Goal: Task Accomplishment & Management: Use online tool/utility

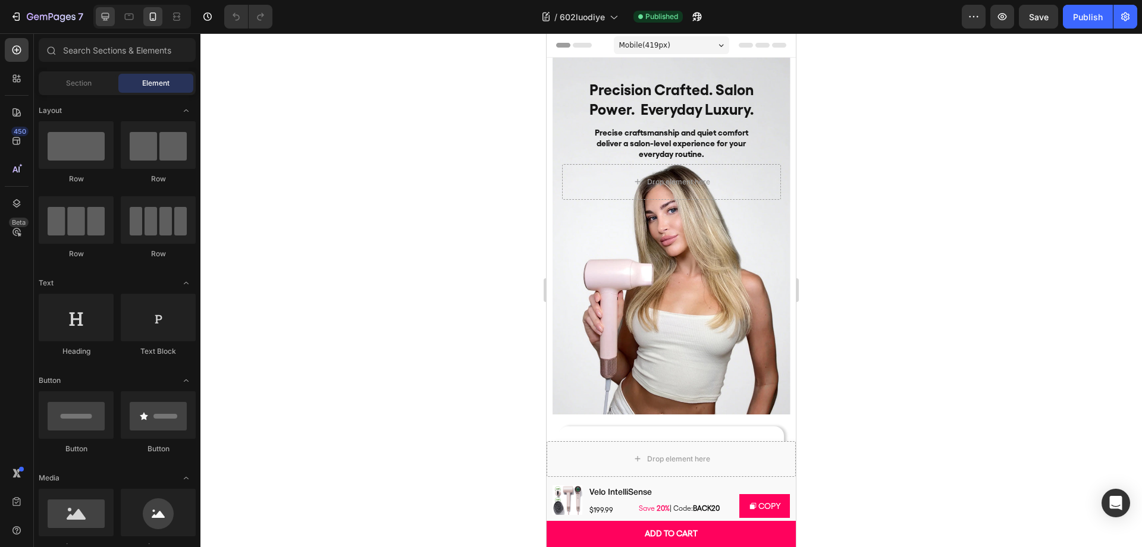
click at [111, 23] on div at bounding box center [105, 16] width 19 height 19
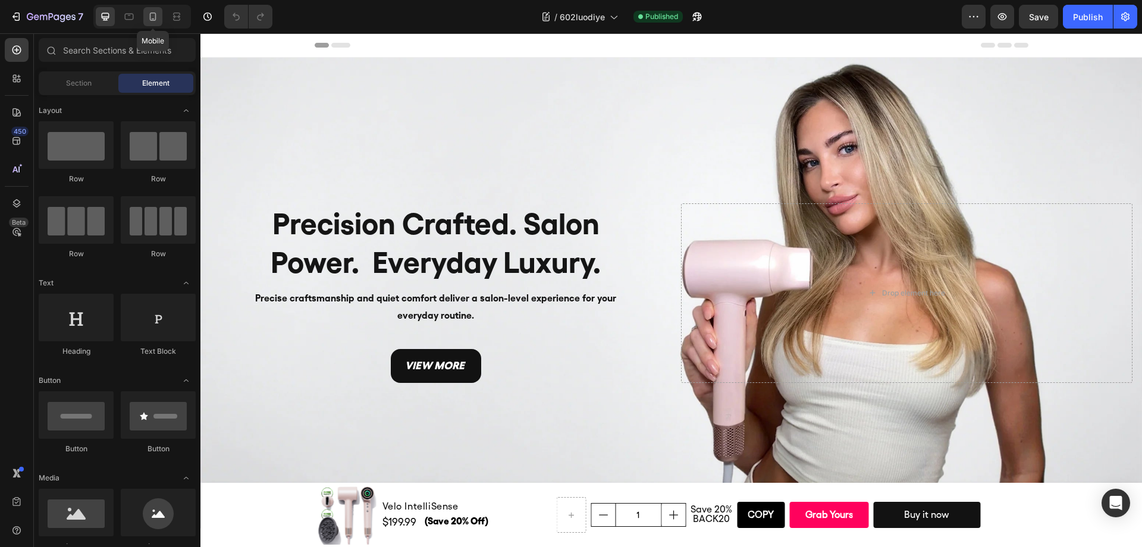
click at [153, 18] on icon at bounding box center [153, 16] width 7 height 8
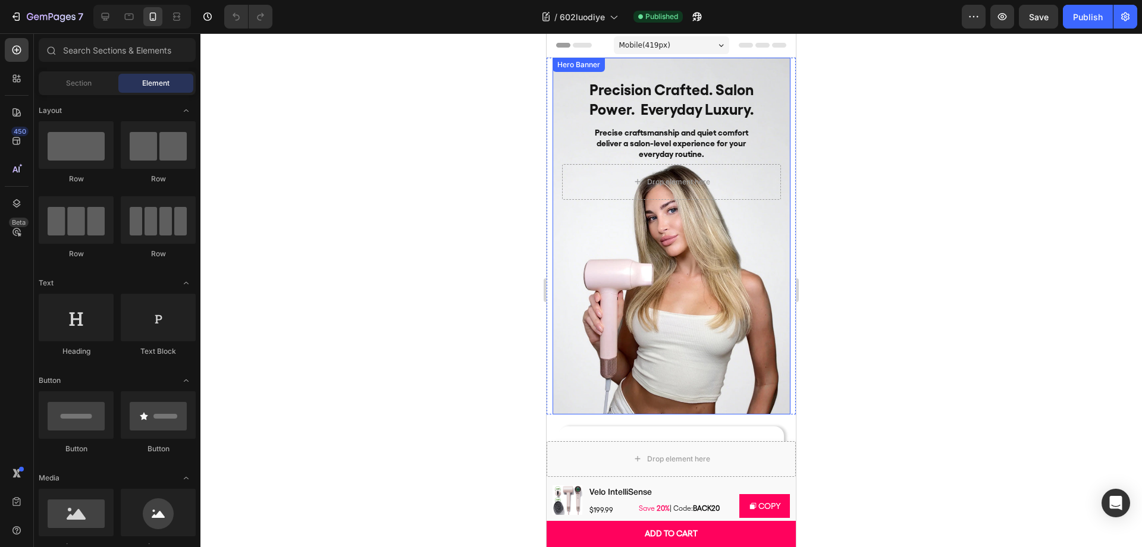
click at [936, 218] on div at bounding box center [671, 290] width 942 height 514
click at [691, 89] on h2 "Precision Crafted. Salon Power. Everyday Luxury." at bounding box center [671, 99] width 195 height 41
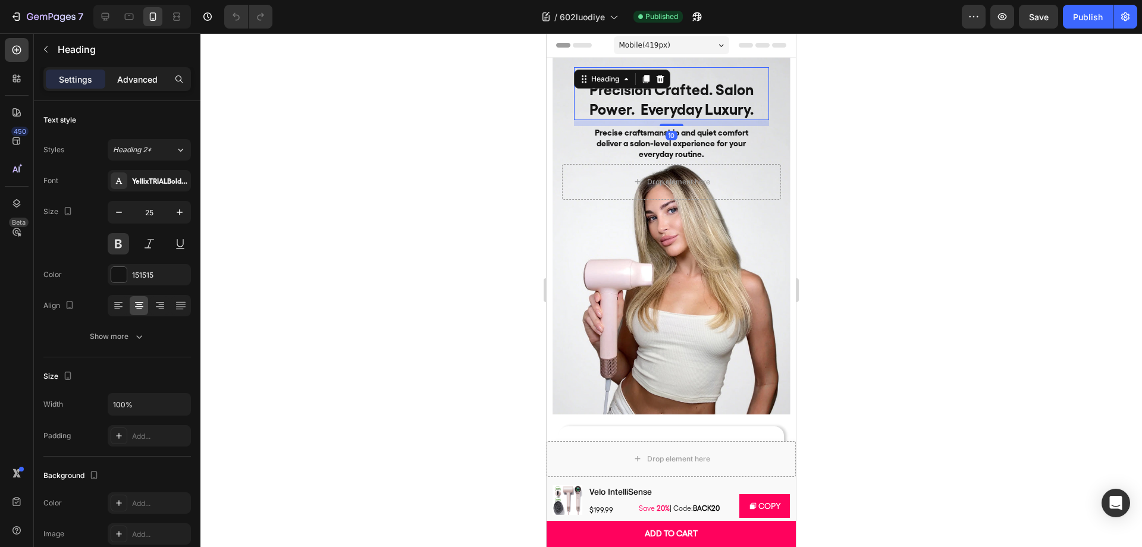
click at [136, 79] on p "Advanced" at bounding box center [137, 79] width 40 height 12
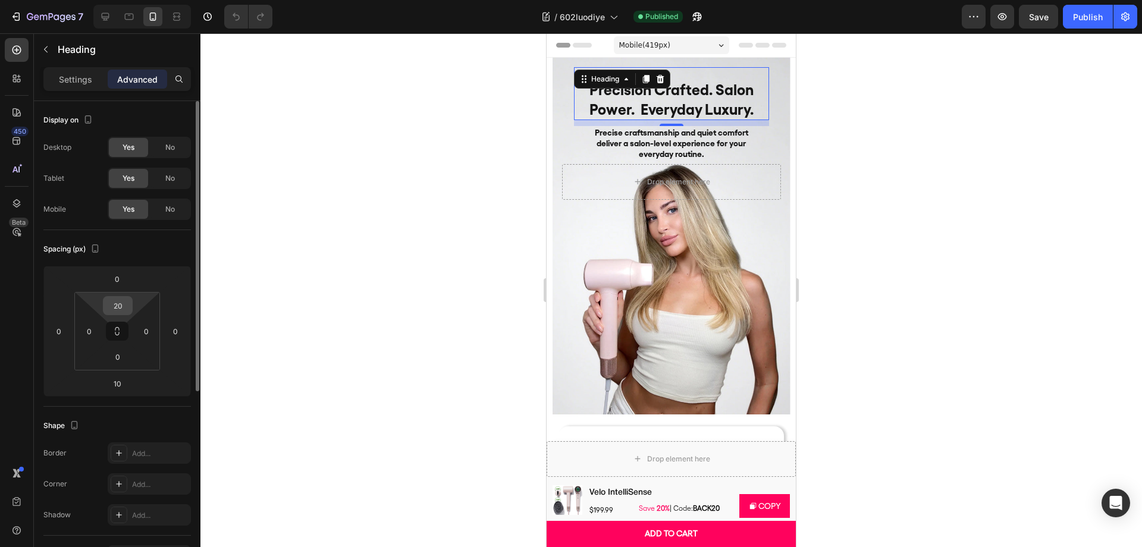
click at [124, 310] on input "20" at bounding box center [118, 306] width 24 height 18
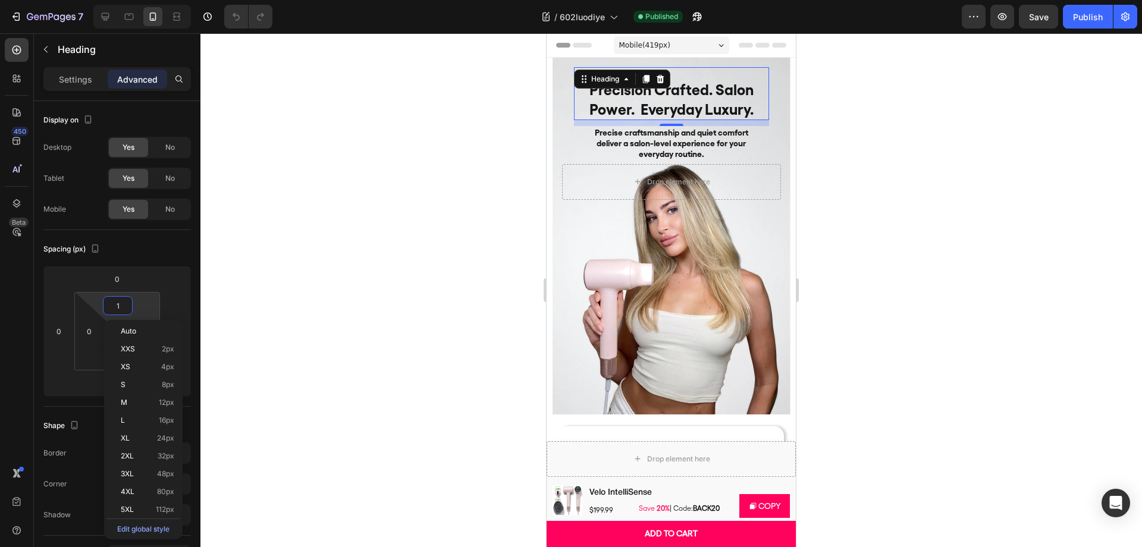
type input "10"
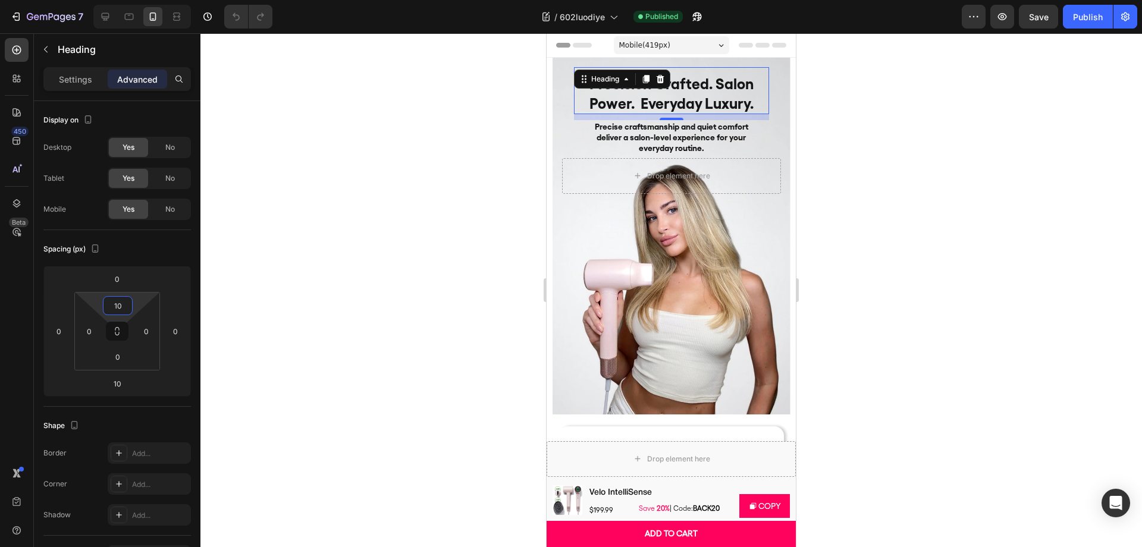
click at [854, 175] on div at bounding box center [671, 290] width 942 height 514
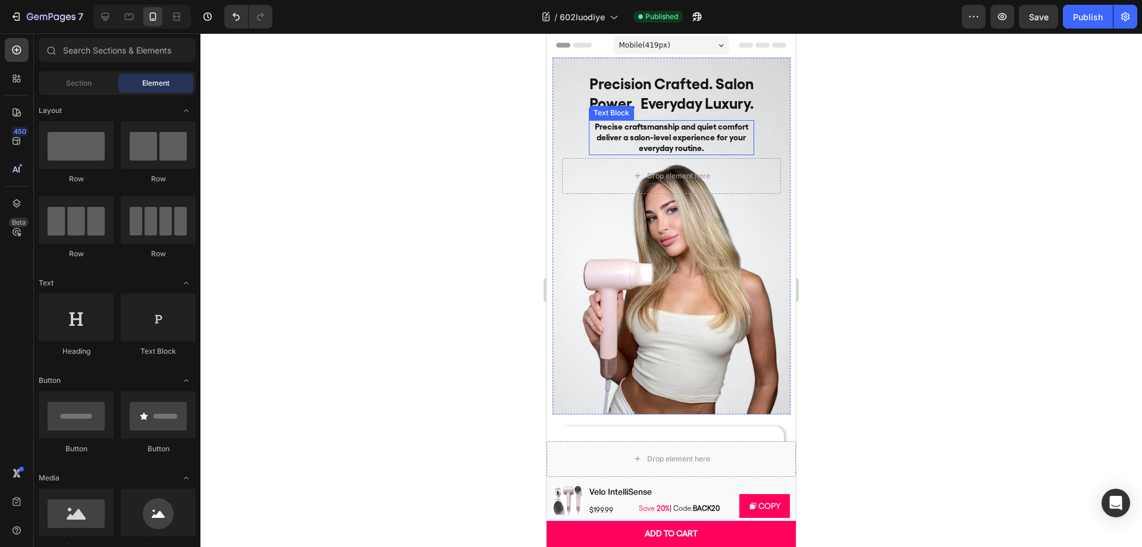
click at [723, 84] on h2 "Precision Crafted. Salon Power. Everyday Luxury." at bounding box center [671, 93] width 195 height 41
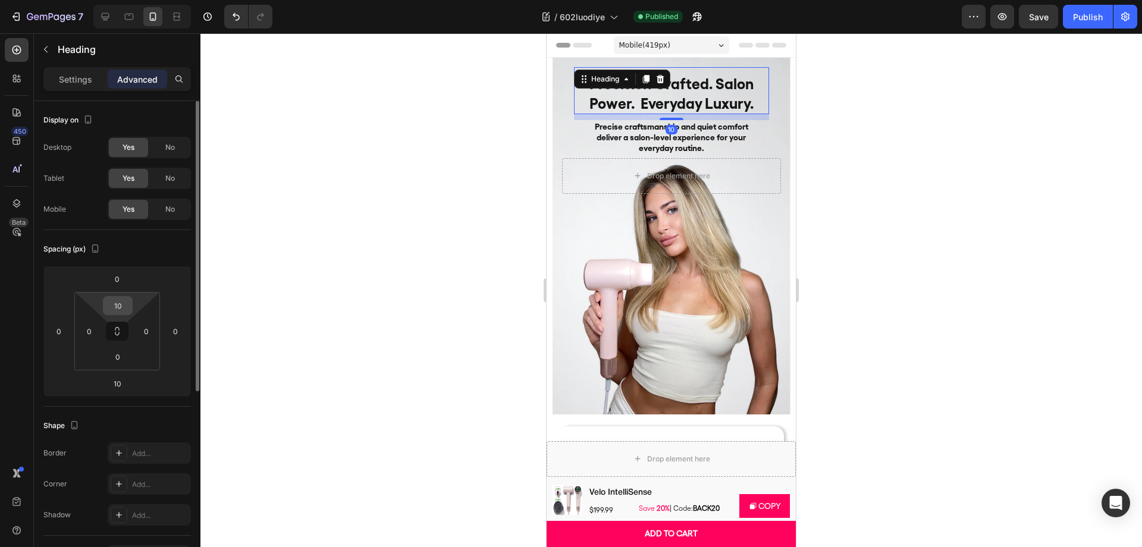
click at [115, 300] on input "10" at bounding box center [118, 306] width 24 height 18
type input "5"
click at [932, 184] on div at bounding box center [671, 290] width 942 height 514
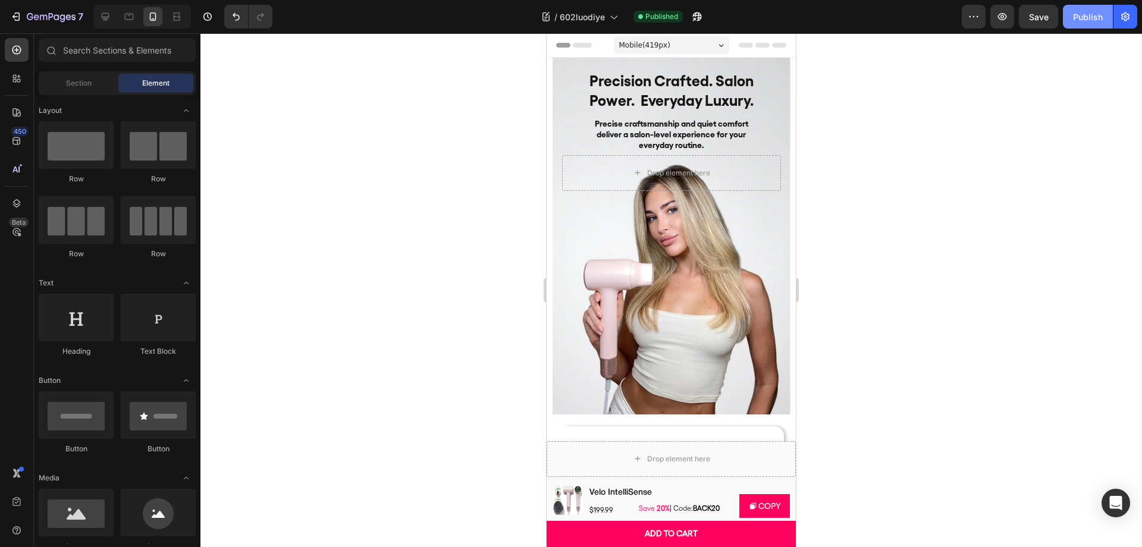
click at [1076, 12] on div "Publish" at bounding box center [1088, 17] width 30 height 12
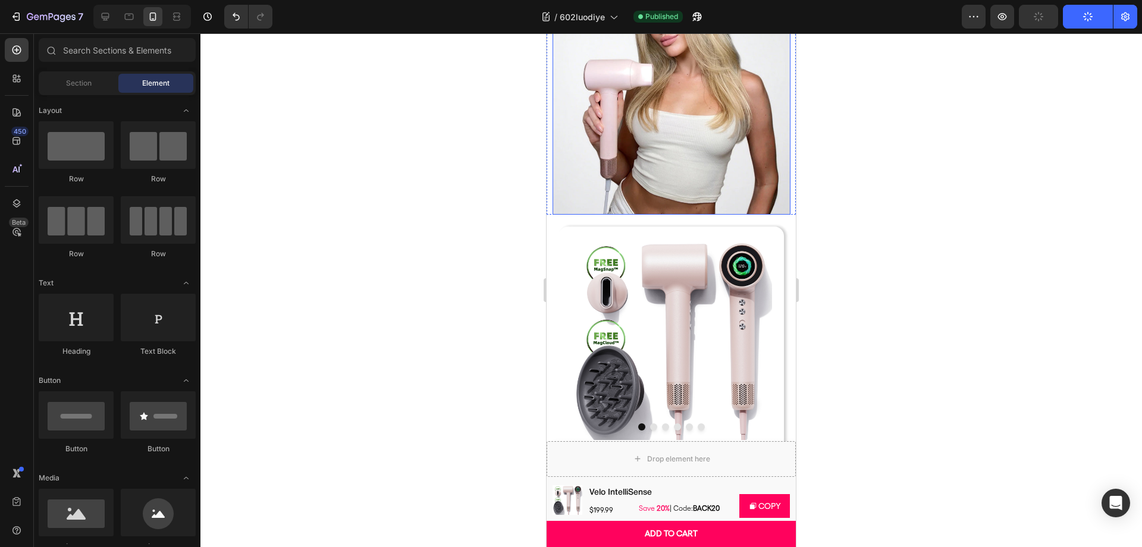
scroll to position [212, 0]
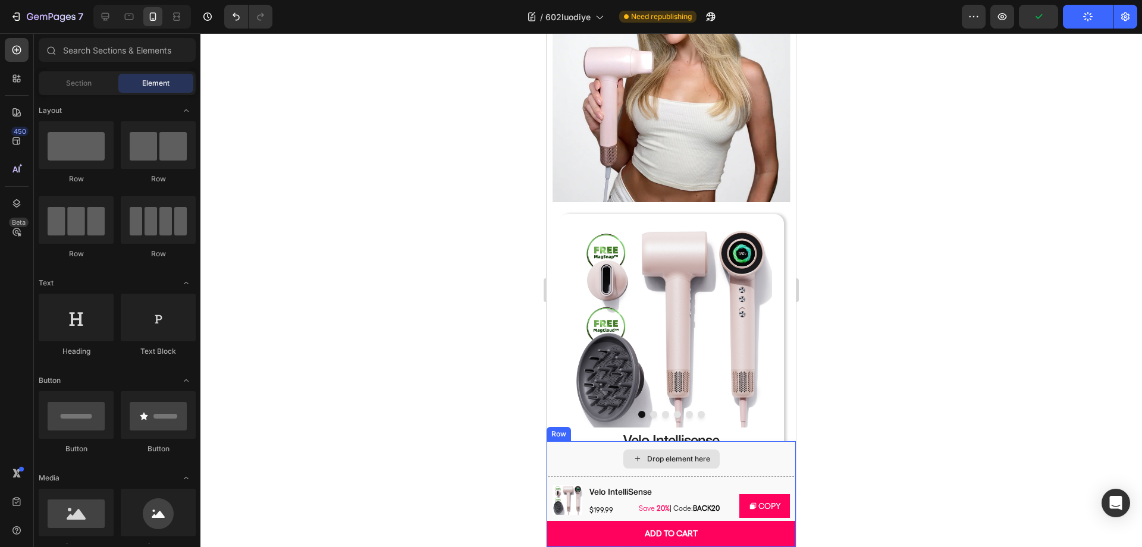
click at [741, 455] on div "Drop element here" at bounding box center [671, 459] width 249 height 36
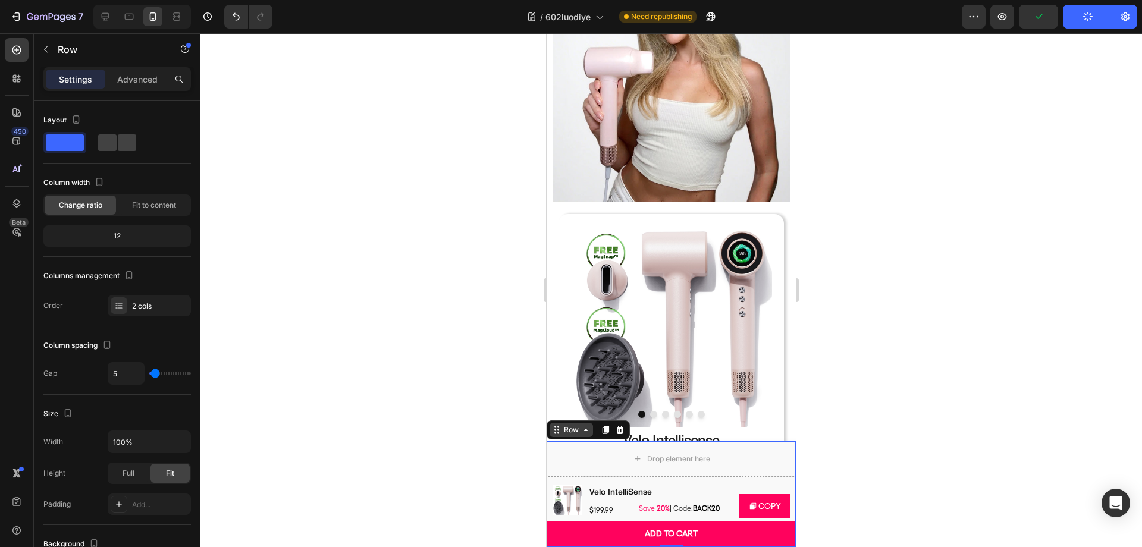
click at [569, 429] on div "Row" at bounding box center [572, 430] width 20 height 11
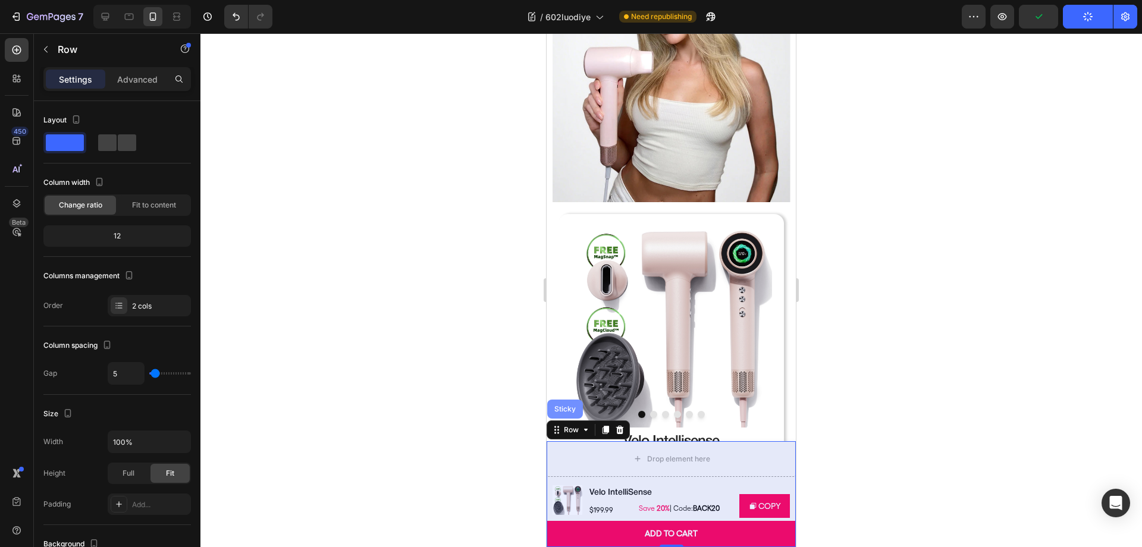
click at [568, 409] on div "Sticky" at bounding box center [565, 409] width 26 height 7
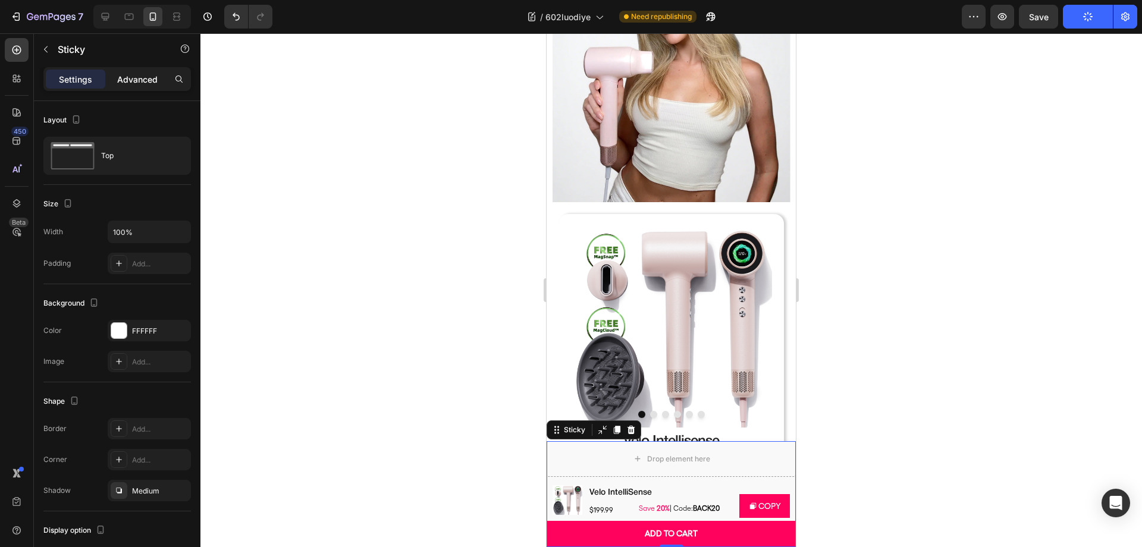
click at [140, 84] on p "Advanced" at bounding box center [137, 79] width 40 height 12
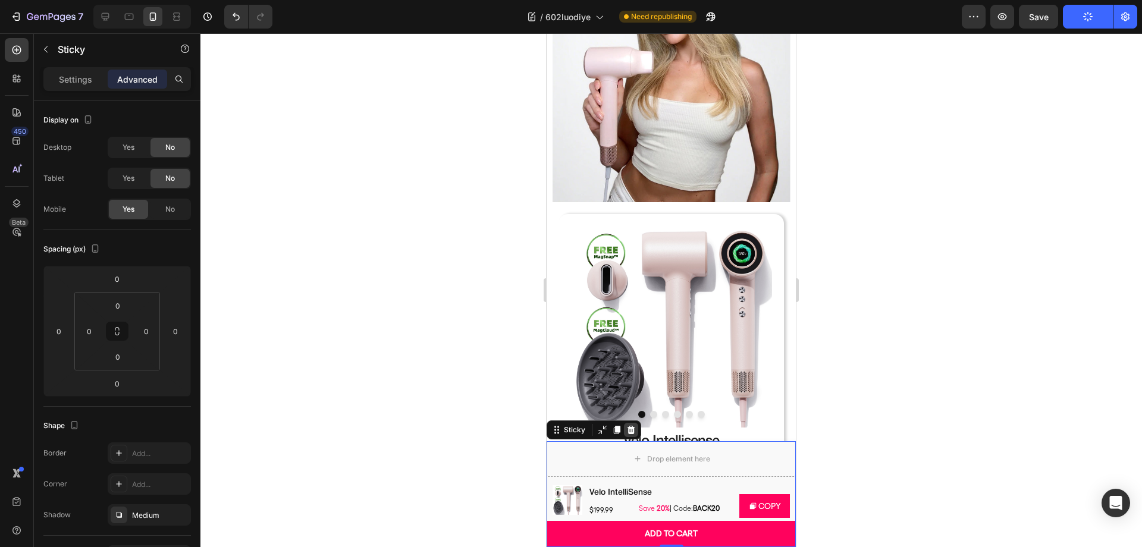
click at [631, 431] on icon at bounding box center [632, 430] width 8 height 8
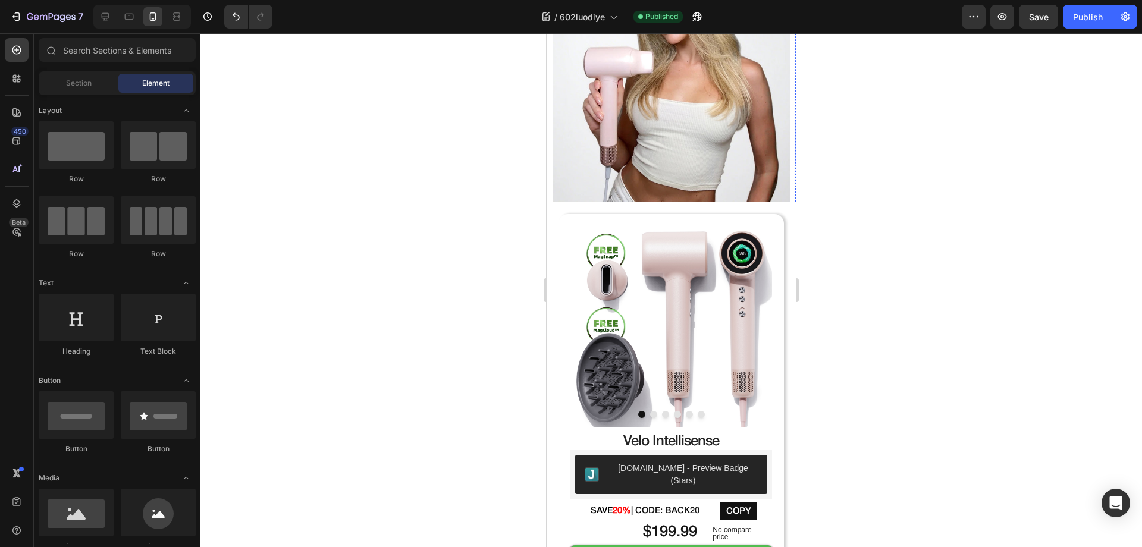
scroll to position [0, 0]
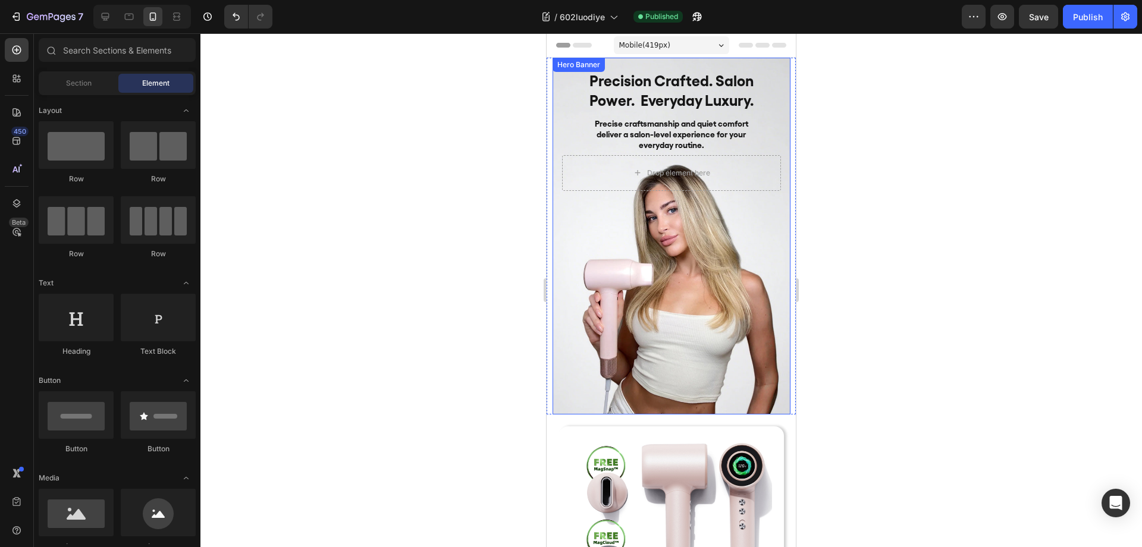
drag, startPoint x: 875, startPoint y: 145, endPoint x: 863, endPoint y: 147, distance: 12.6
click at [875, 145] on div at bounding box center [671, 290] width 942 height 514
click at [877, 212] on div at bounding box center [671, 290] width 942 height 514
click at [773, 249] on div "Background Image" at bounding box center [672, 236] width 238 height 357
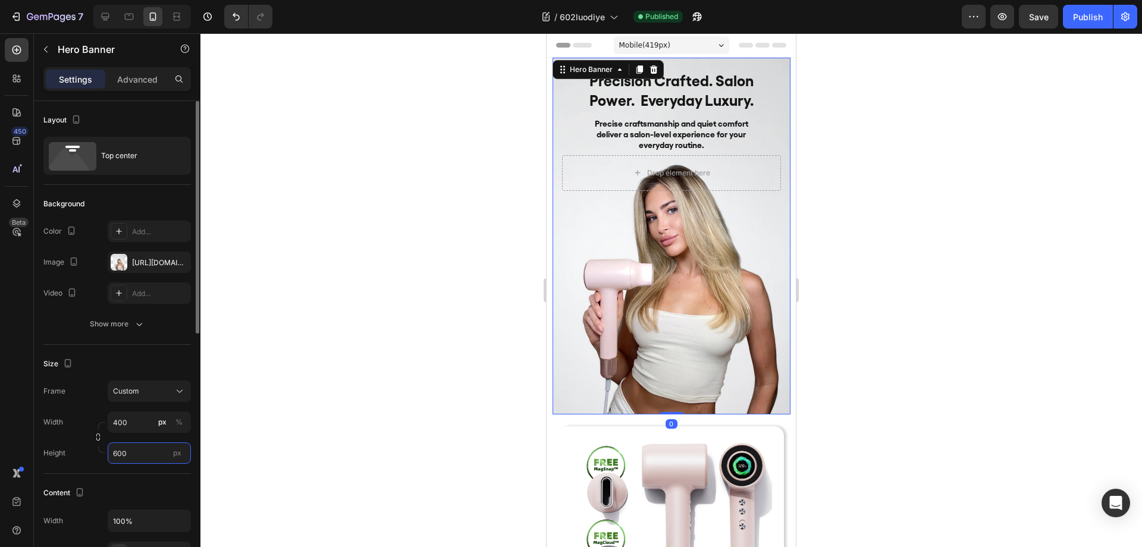
click at [133, 453] on input "600" at bounding box center [149, 453] width 83 height 21
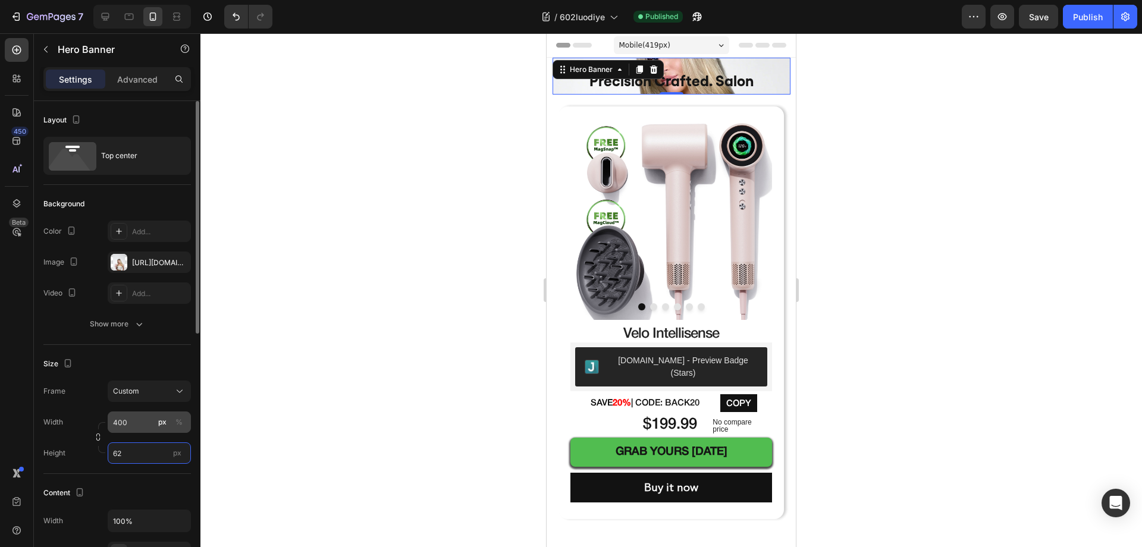
type input "625"
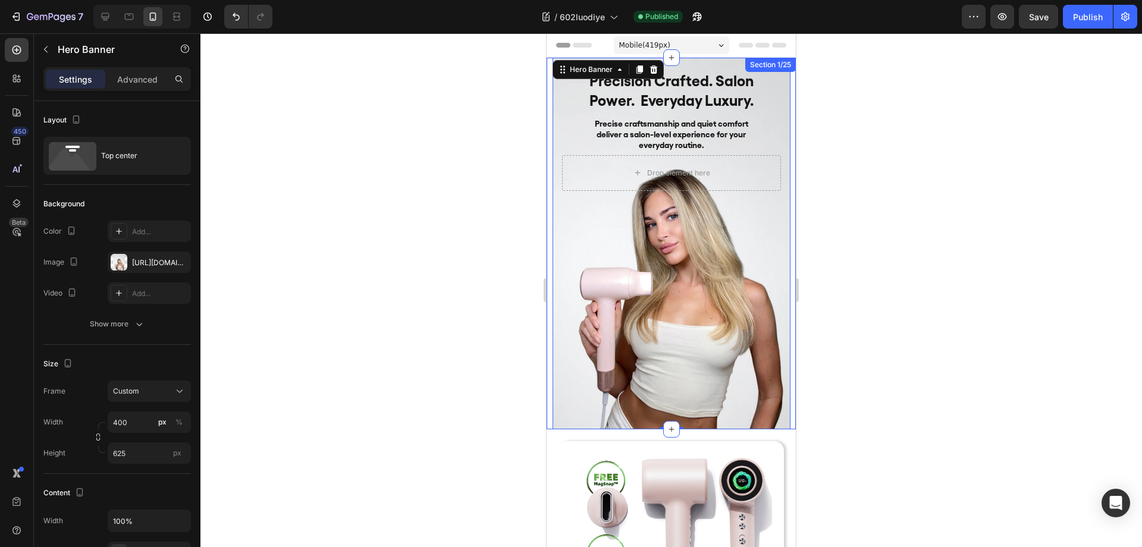
click at [880, 268] on div at bounding box center [671, 290] width 942 height 514
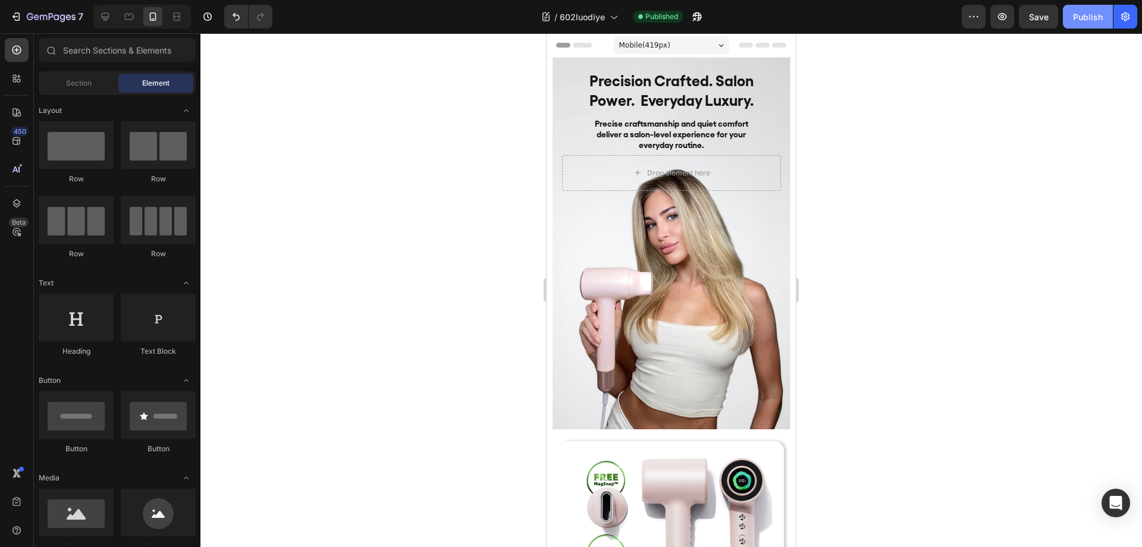
click at [1089, 11] on div "Publish" at bounding box center [1088, 17] width 30 height 12
click at [108, 20] on icon at bounding box center [105, 17] width 12 height 12
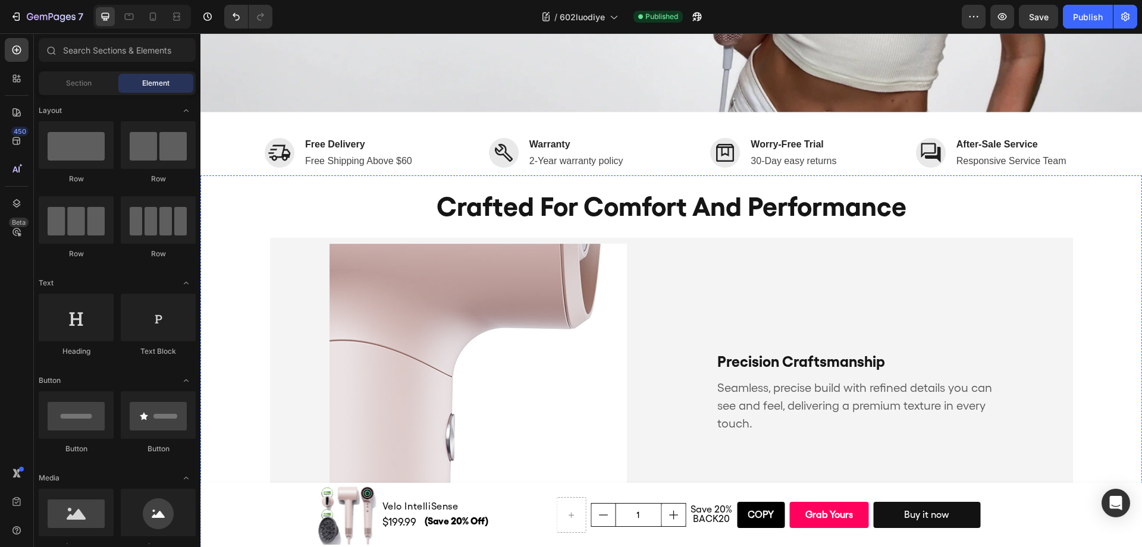
scroll to position [383, 0]
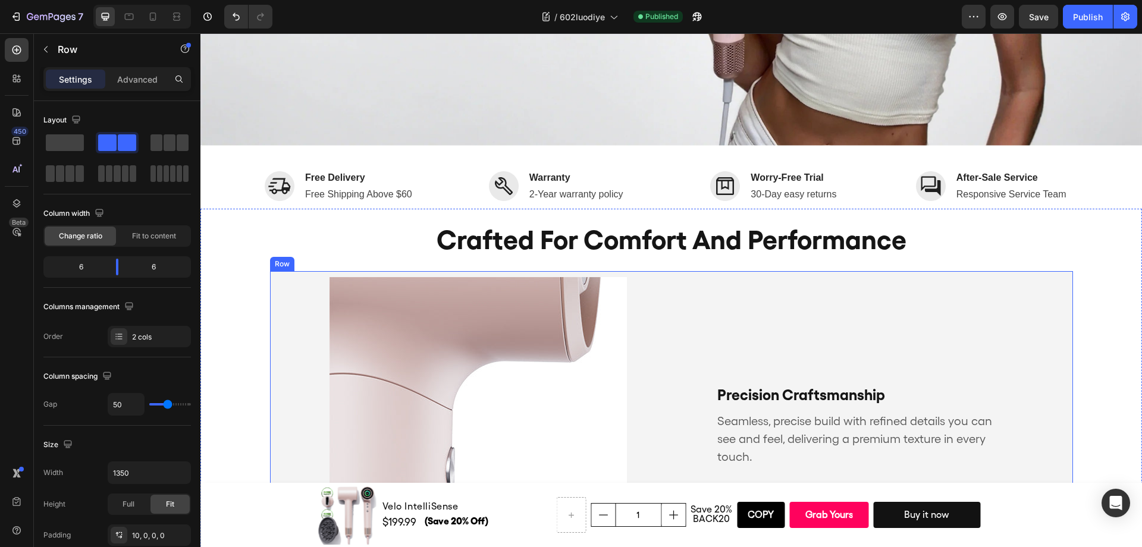
click at [569, 271] on div "Precision Craftsmanship Text Block Seamless, precise build with refined details…" at bounding box center [671, 422] width 803 height 303
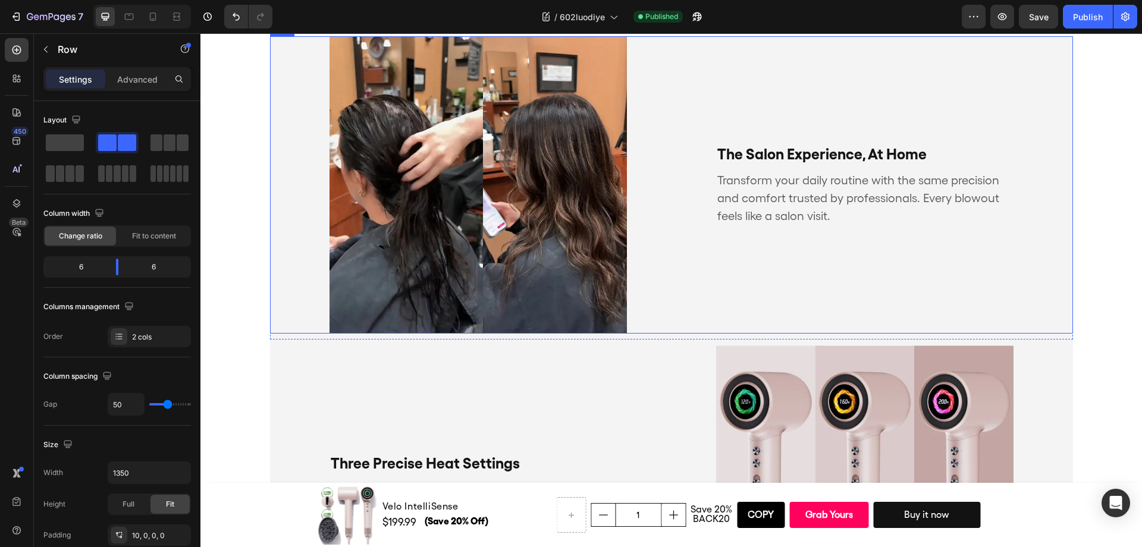
scroll to position [1594, 0]
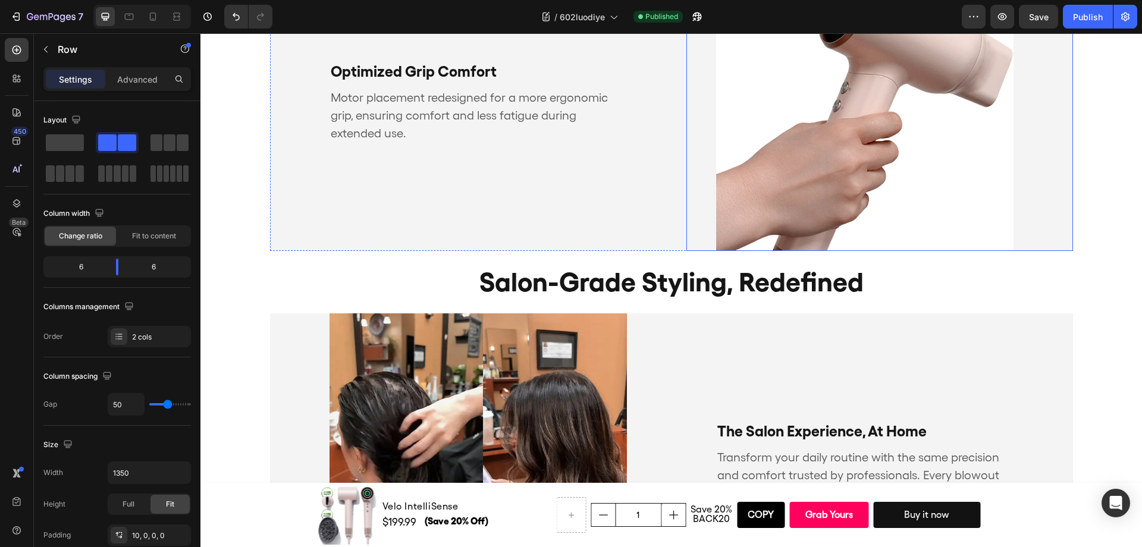
click at [1057, 221] on div "Image" at bounding box center [880, 102] width 387 height 297
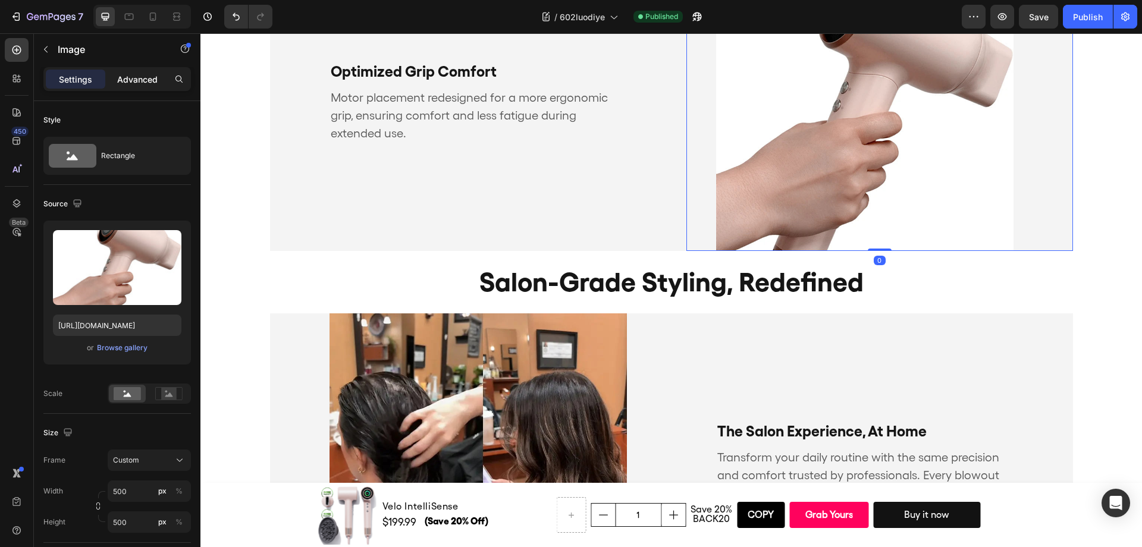
click at [136, 76] on p "Advanced" at bounding box center [137, 79] width 40 height 12
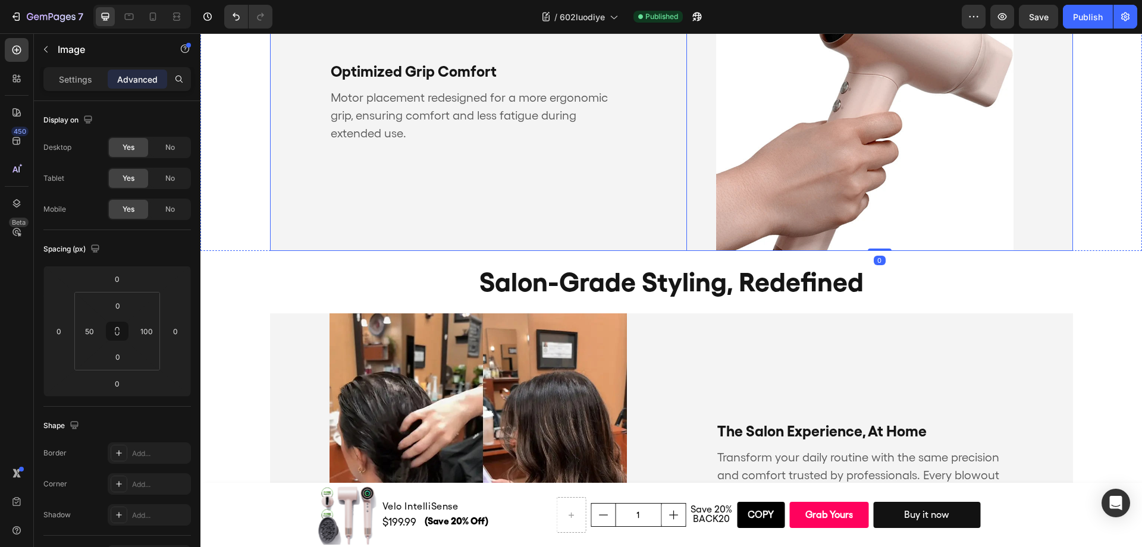
click at [534, 203] on div "Optimized Grip Comfort Text Block Motor placement redesigned for a more ergonom…" at bounding box center [463, 102] width 387 height 297
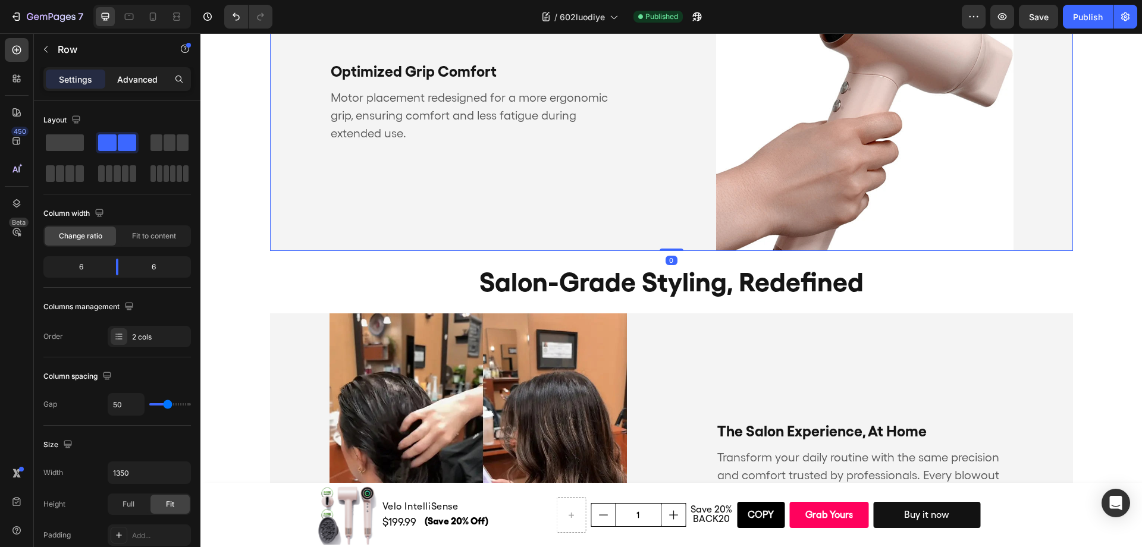
click at [130, 84] on p "Advanced" at bounding box center [137, 79] width 40 height 12
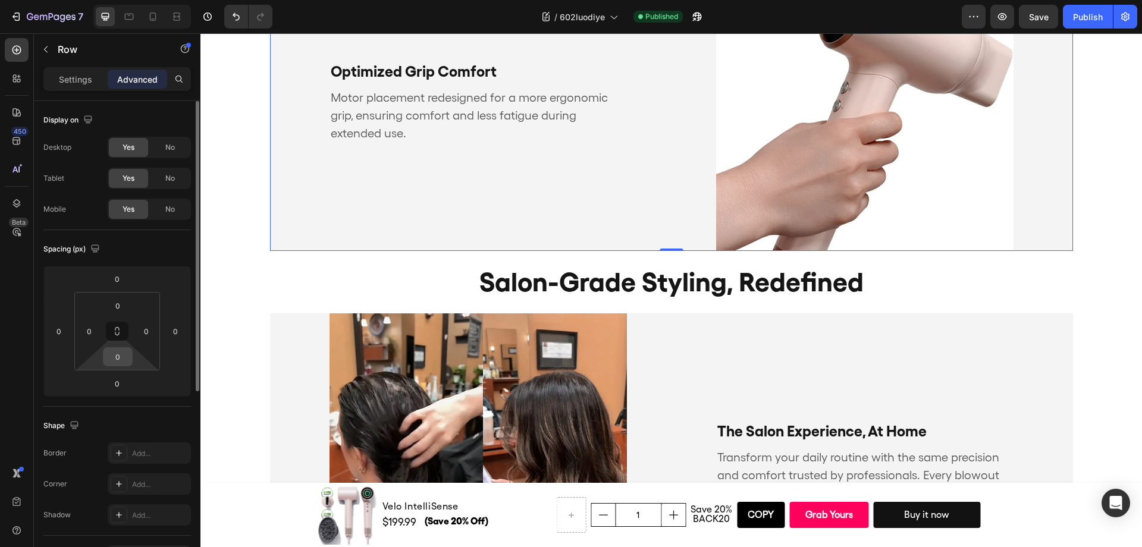
click at [119, 356] on input "0" at bounding box center [118, 357] width 24 height 18
type input "20"
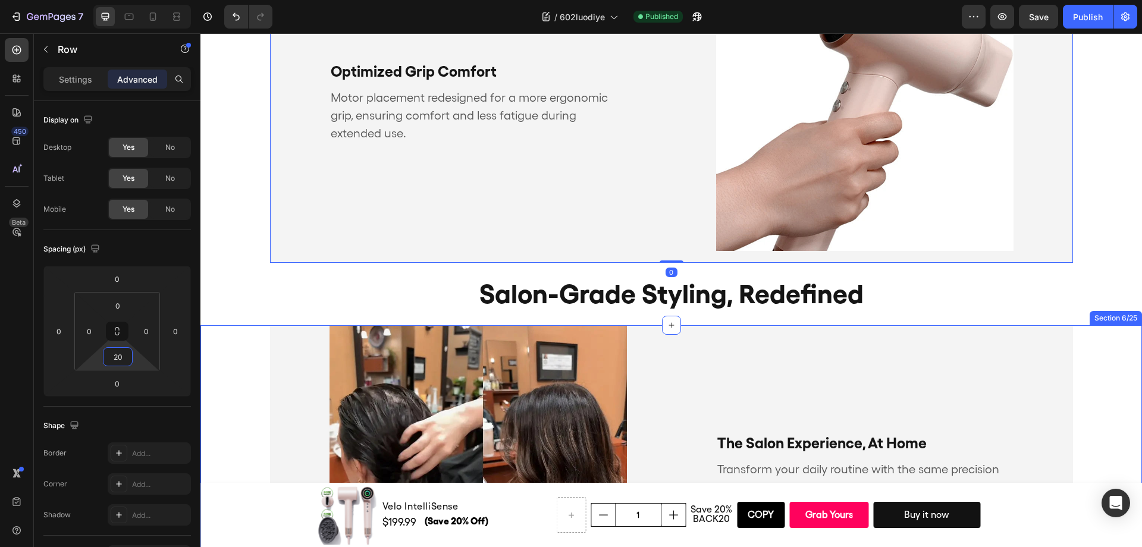
click at [399, 279] on h2 "salon-grade styling, redefined" at bounding box center [671, 294] width 942 height 51
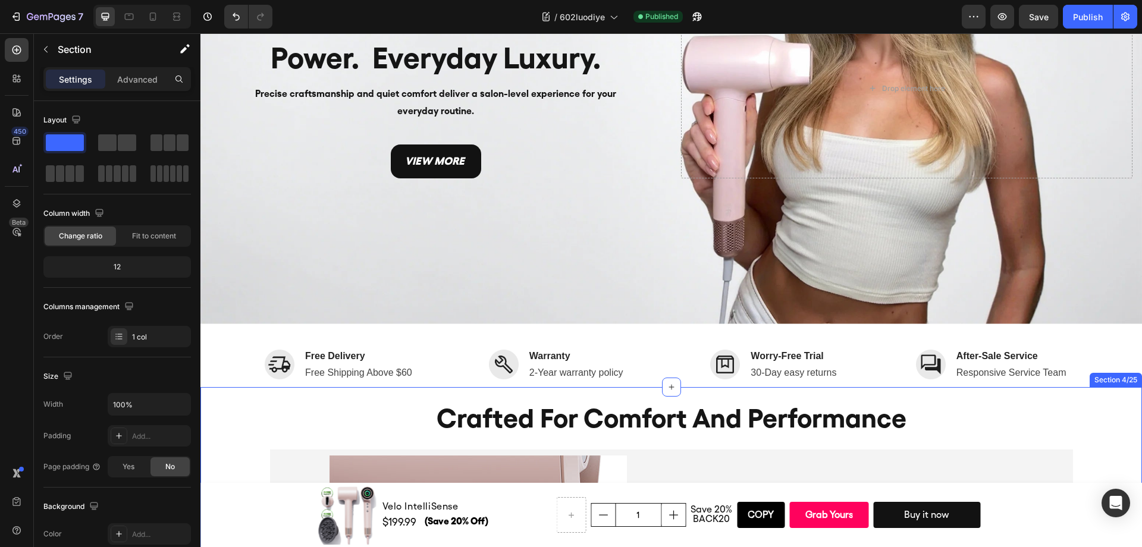
scroll to position [205, 0]
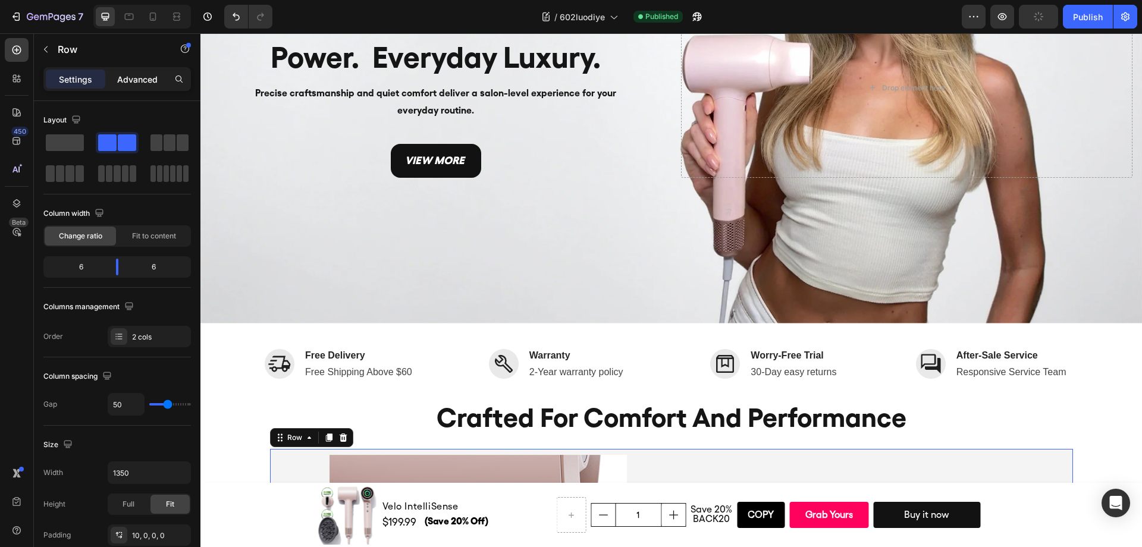
click at [140, 72] on div "Advanced" at bounding box center [137, 79] width 59 height 19
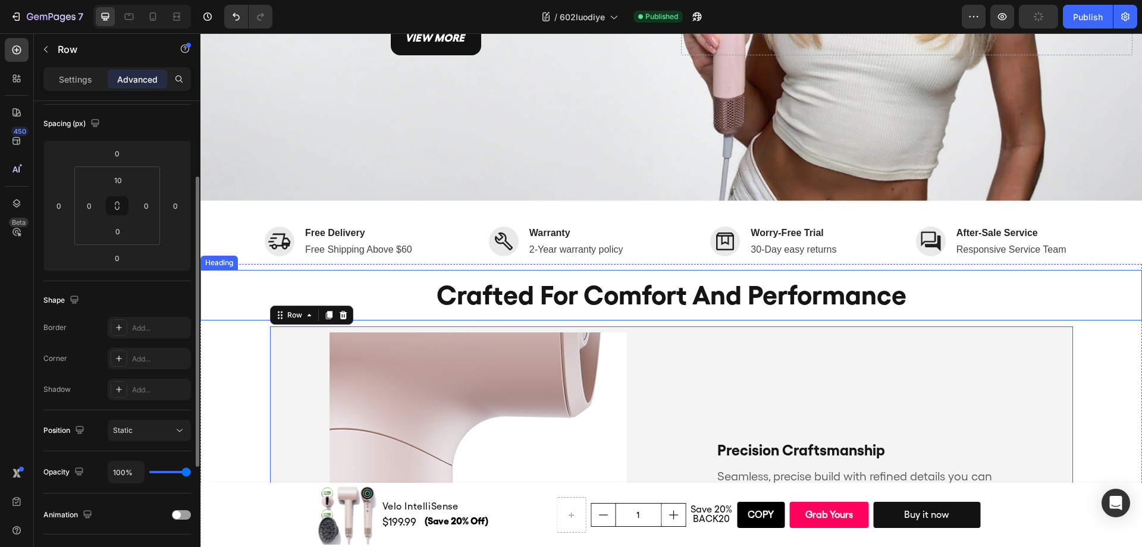
scroll to position [341, 0]
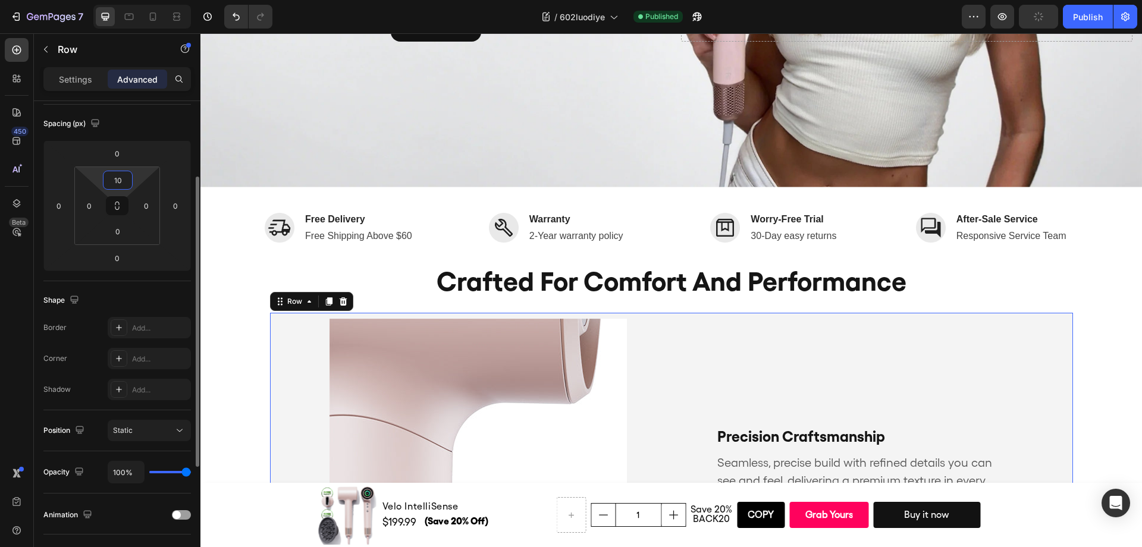
click at [118, 181] on input "10" at bounding box center [118, 180] width 24 height 18
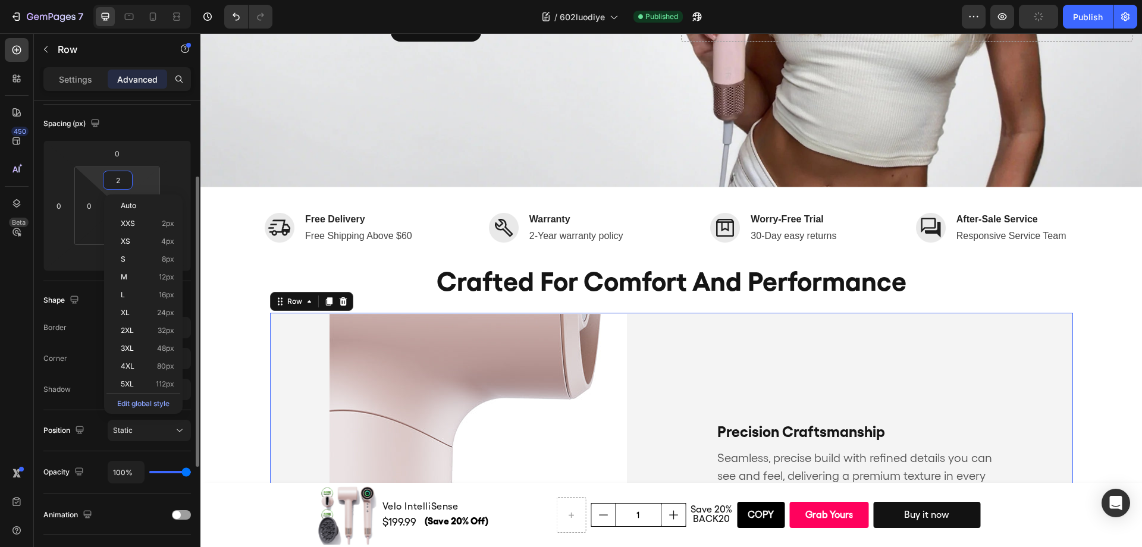
type input "20"
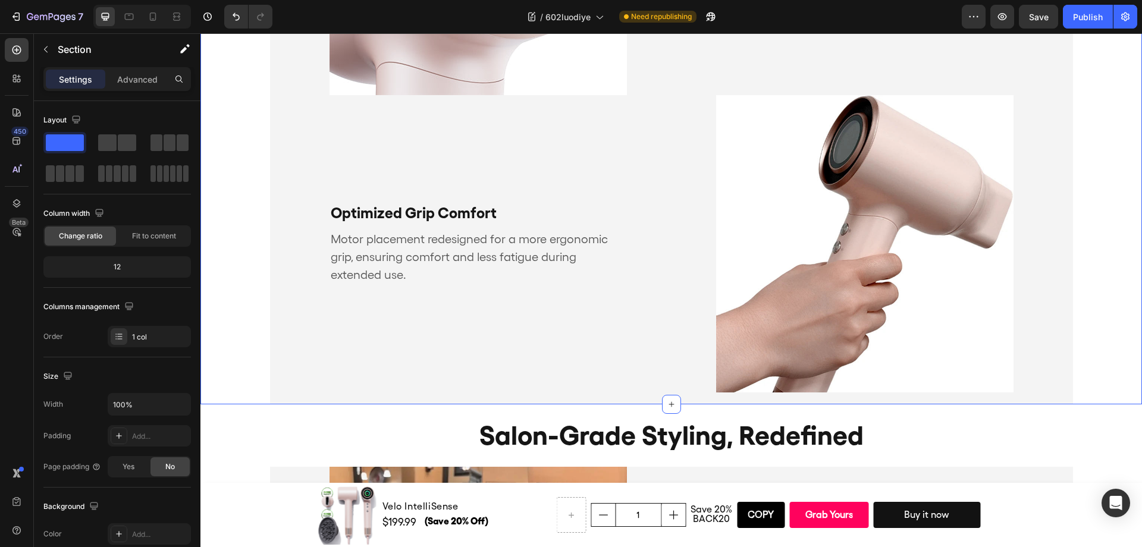
scroll to position [1773, 0]
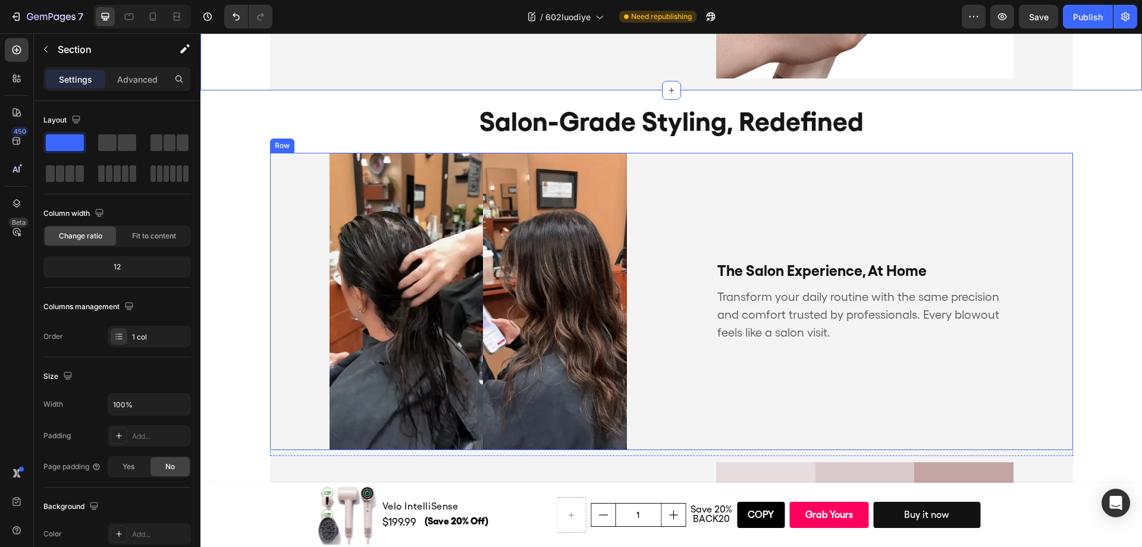
click at [948, 192] on div "The Salon Experience, At Home Text Block Transform your daily routine with the …" at bounding box center [880, 301] width 387 height 297
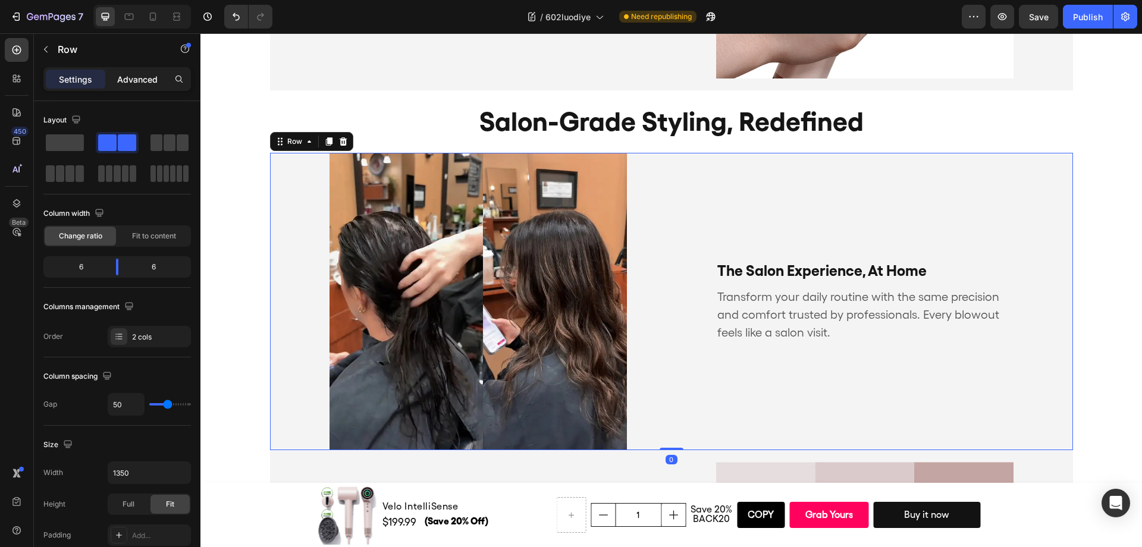
click at [157, 84] on p "Advanced" at bounding box center [137, 79] width 40 height 12
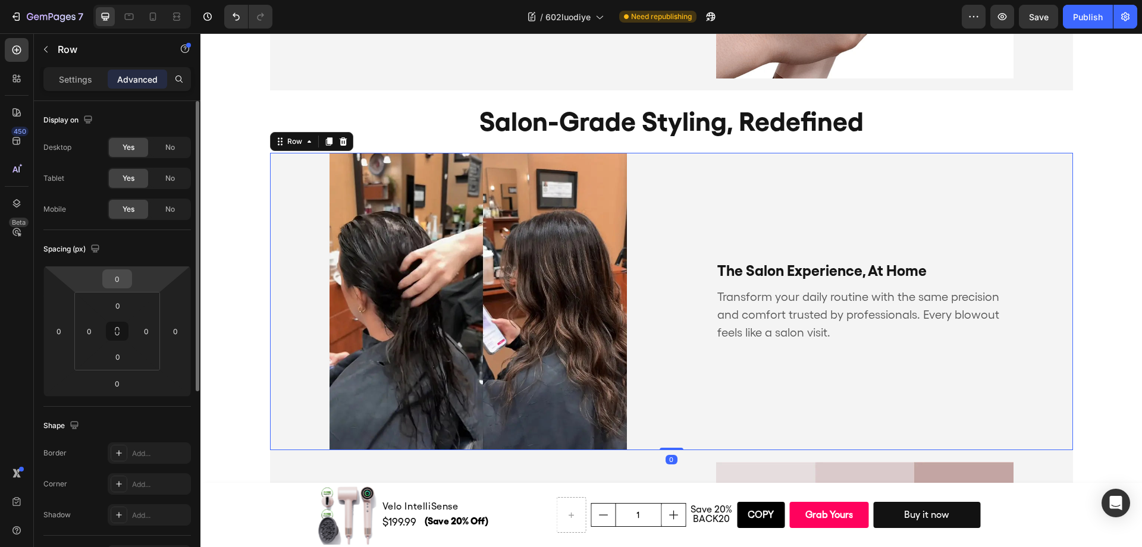
click at [117, 284] on input "0" at bounding box center [117, 279] width 24 height 18
type input "20"
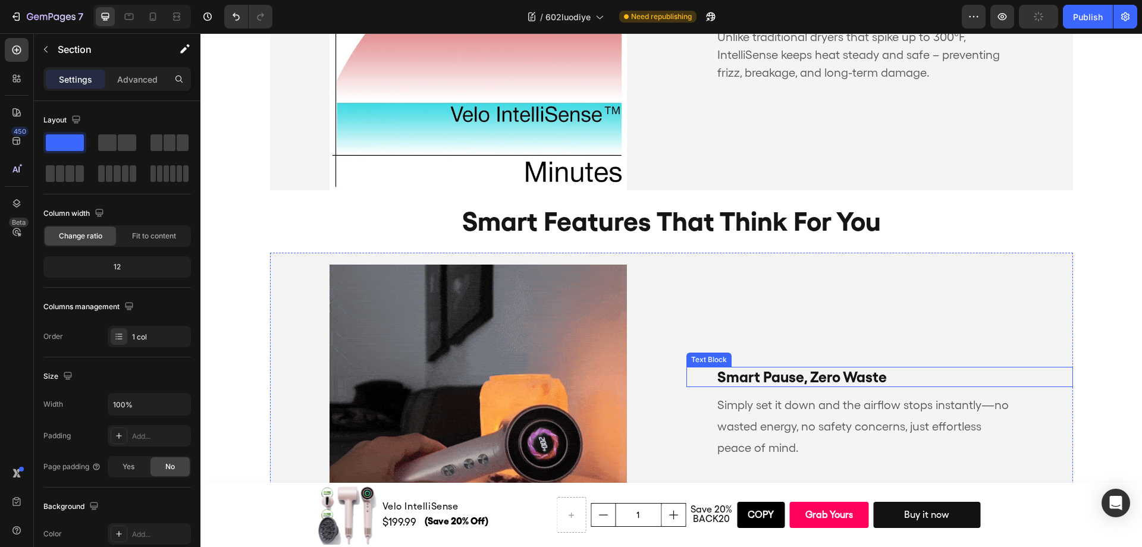
scroll to position [2626, 0]
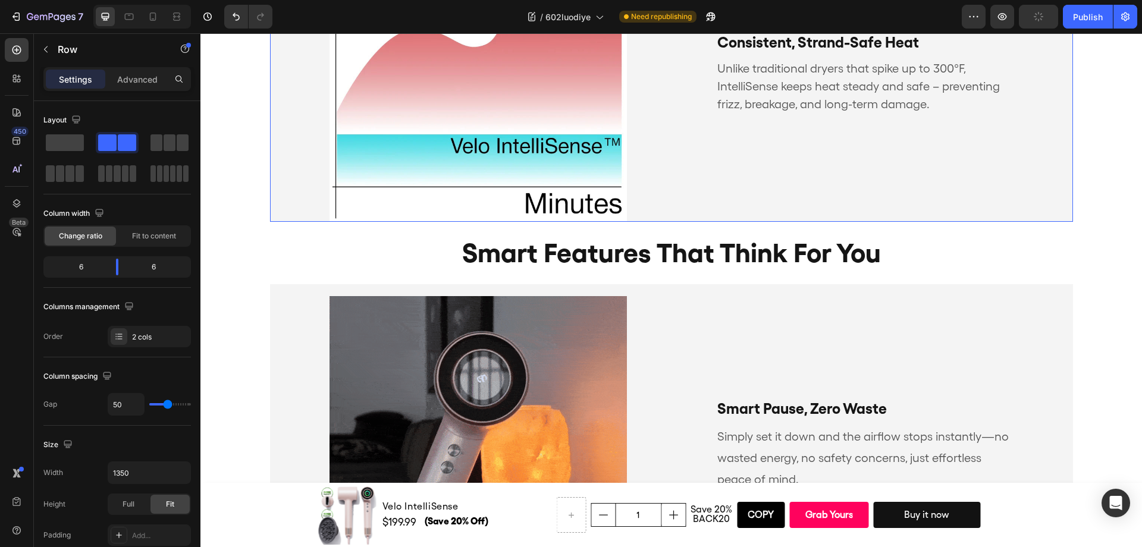
click at [877, 194] on div "Consistent, Strand-Safe Heat Text Block Unlike traditional dryers that spike up…" at bounding box center [880, 72] width 387 height 297
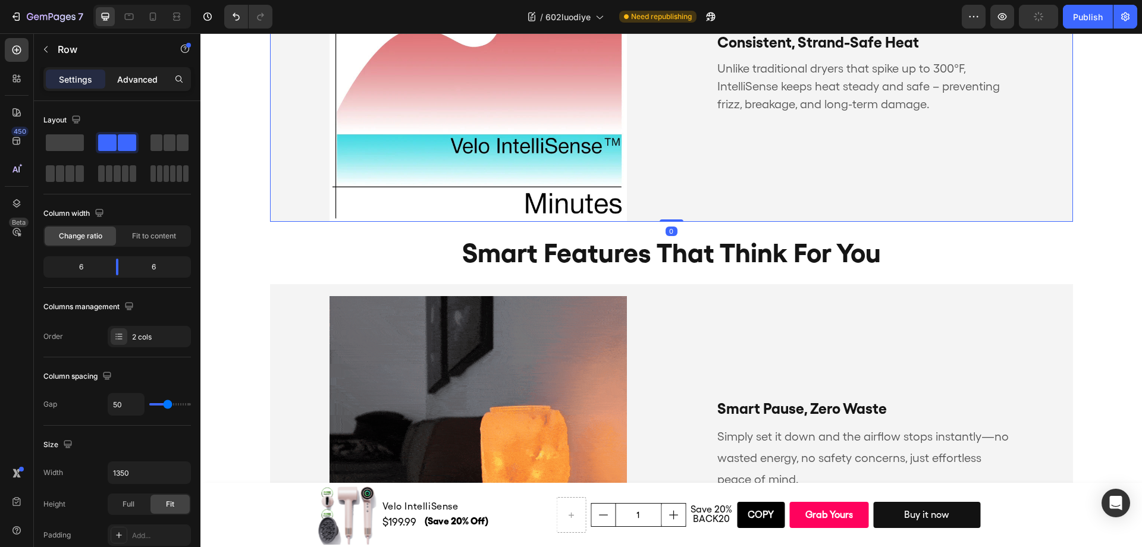
click at [134, 84] on p "Advanced" at bounding box center [137, 79] width 40 height 12
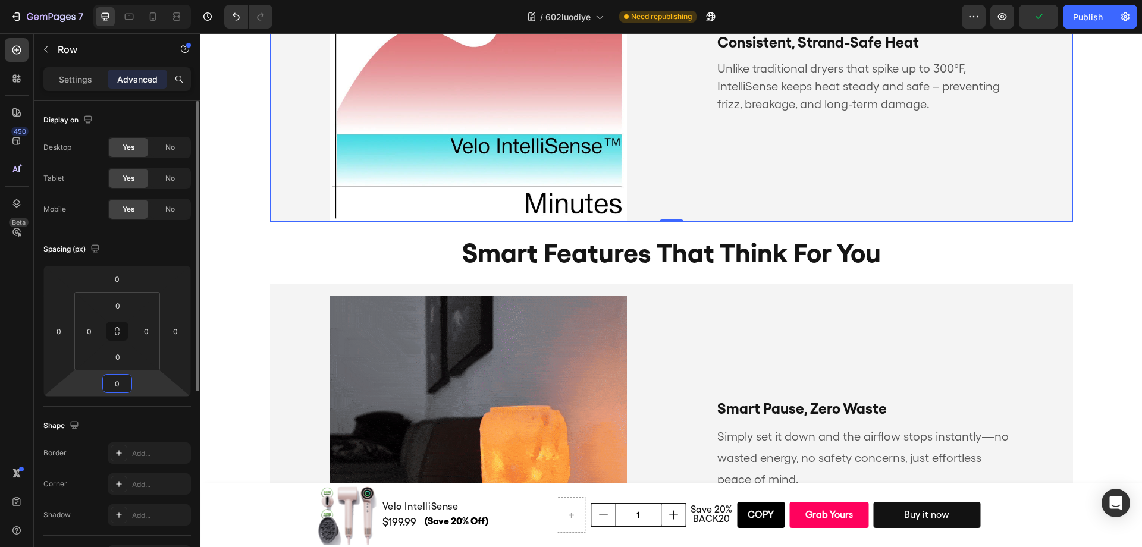
click at [116, 388] on input "0" at bounding box center [117, 384] width 24 height 18
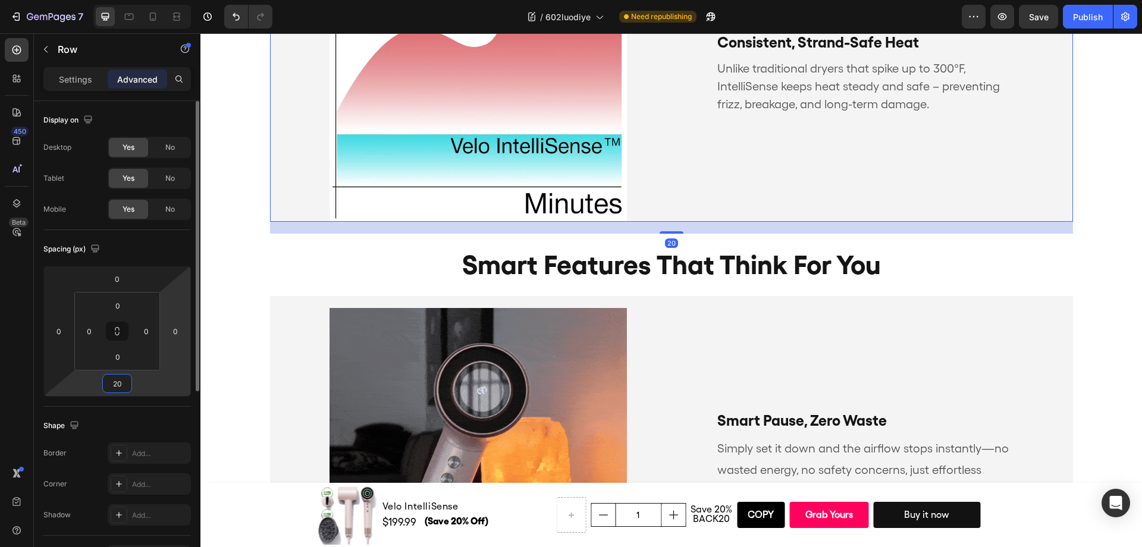
type input "2"
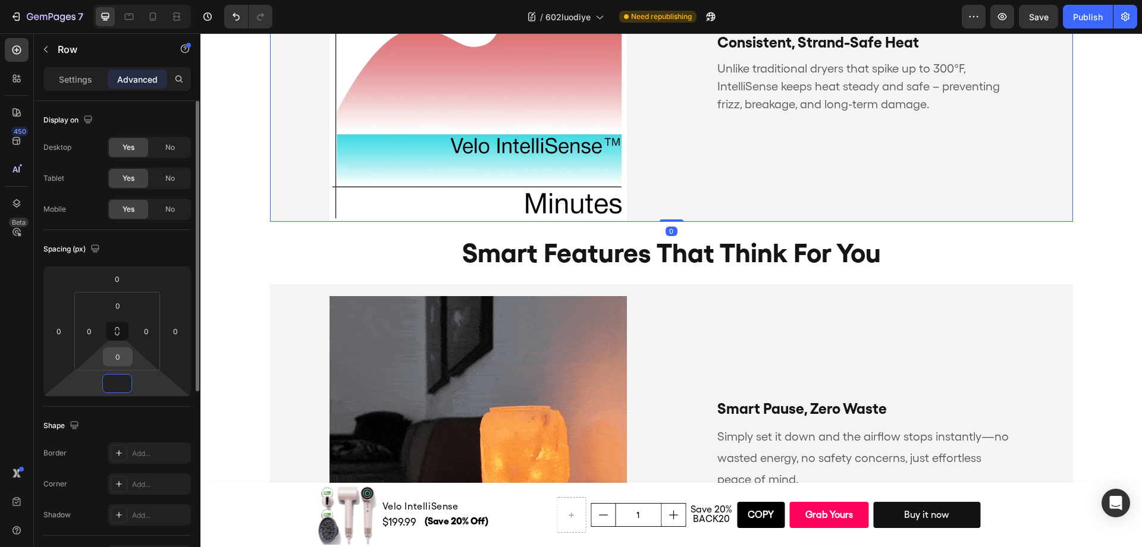
click at [123, 354] on input "0" at bounding box center [118, 357] width 24 height 18
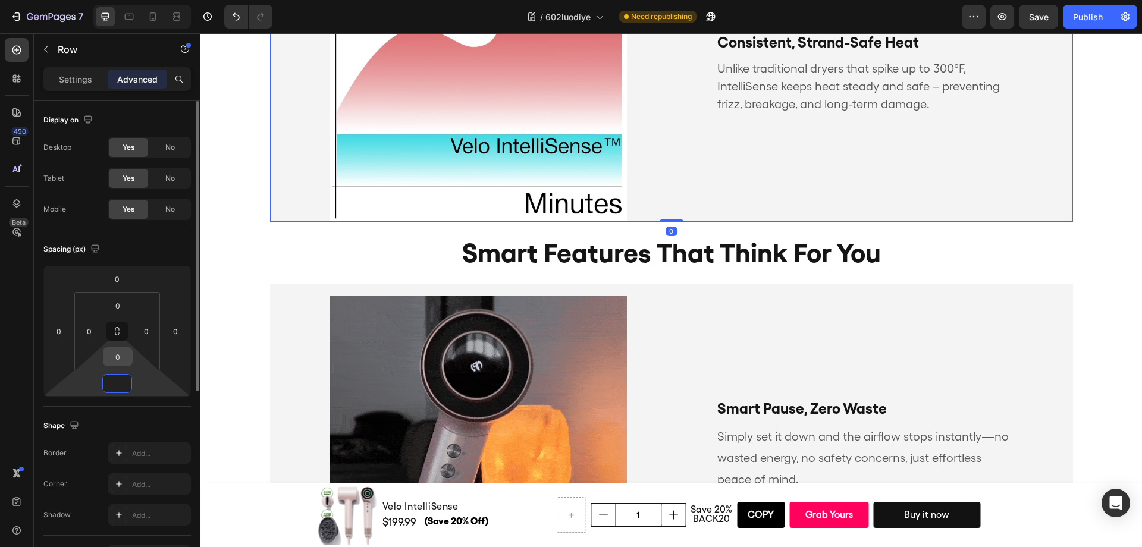
type input "0"
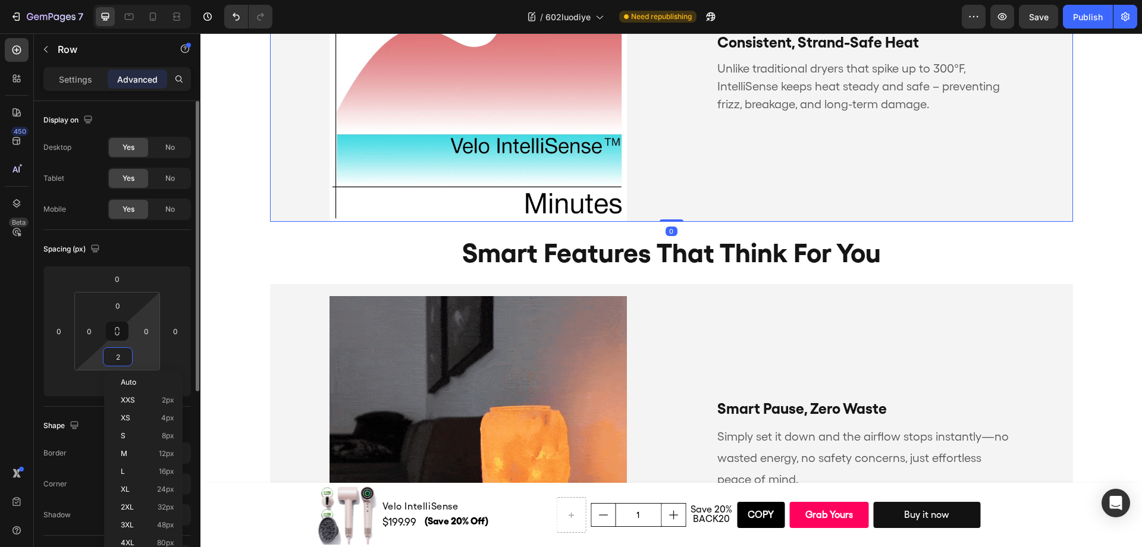
type input "20"
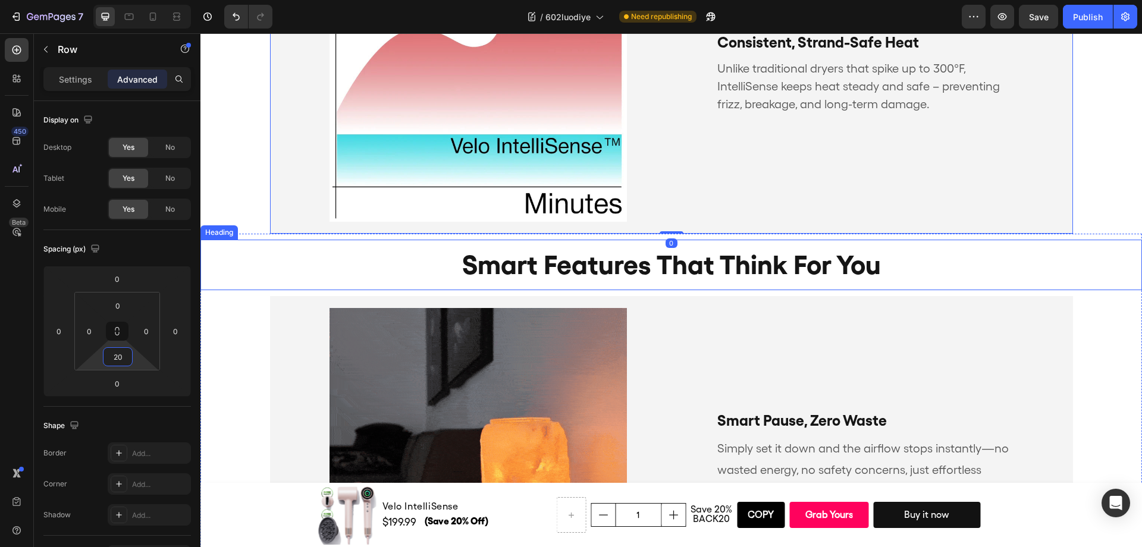
click at [1110, 253] on h2 "smart features that think for you" at bounding box center [671, 265] width 942 height 51
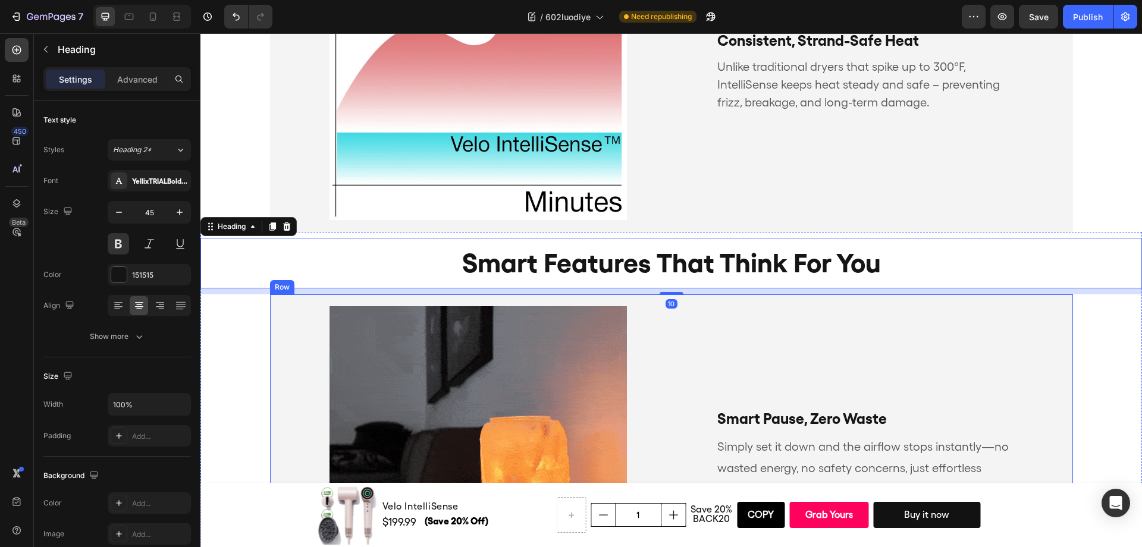
scroll to position [2628, 0]
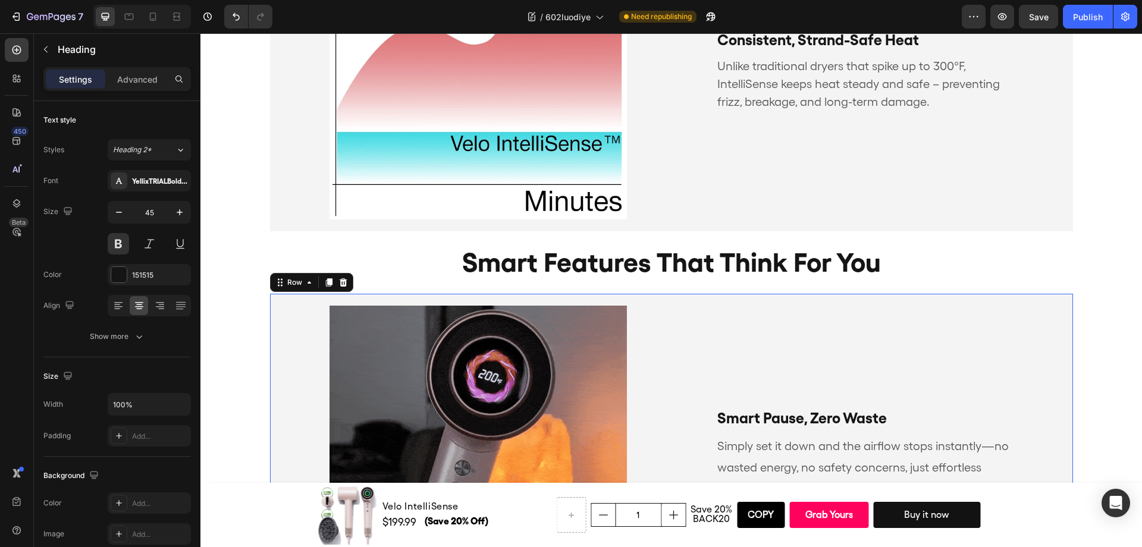
click at [874, 359] on div "Smart Pause, Zero Waste Text Block Simply set it down and the airflow stops ins…" at bounding box center [880, 454] width 387 height 297
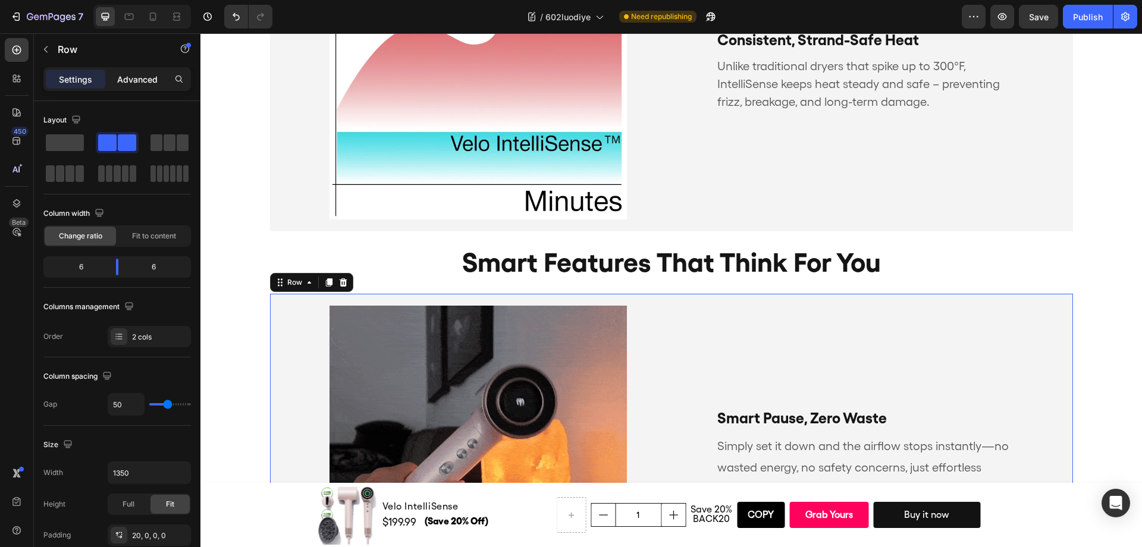
click at [141, 71] on div "Advanced" at bounding box center [137, 79] width 59 height 19
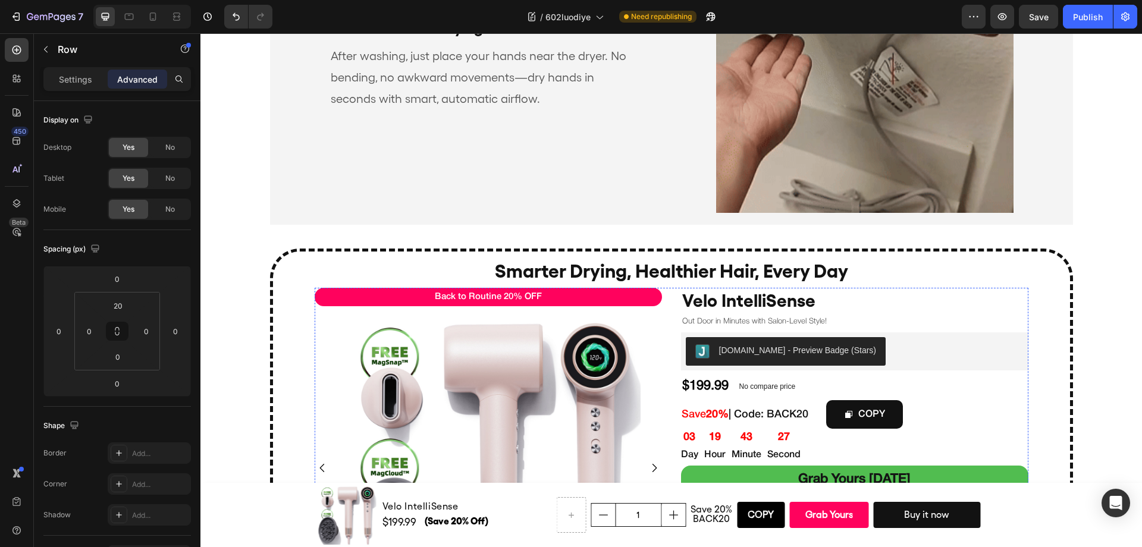
scroll to position [3186, 0]
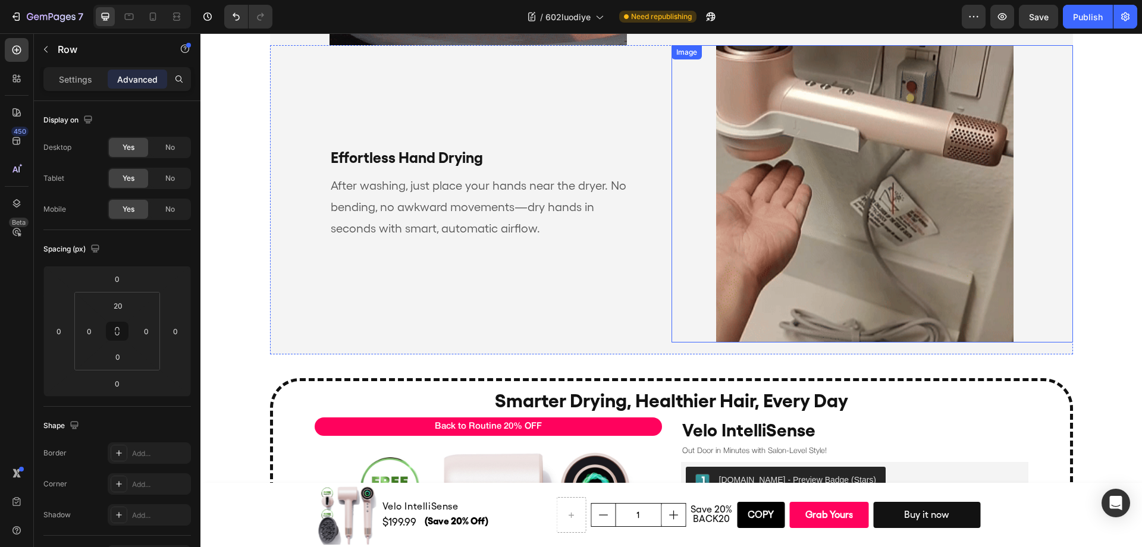
click at [1055, 328] on div "Image" at bounding box center [873, 193] width 402 height 297
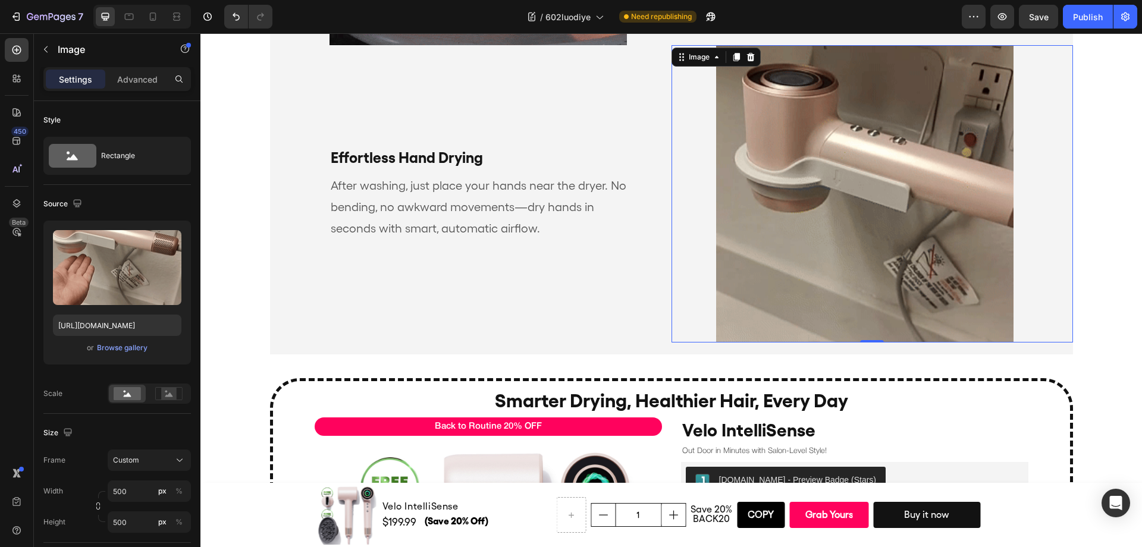
click at [1051, 347] on div "Effortless Hand Drying Text Block After washing, just place your hands near the…" at bounding box center [671, 199] width 803 height 309
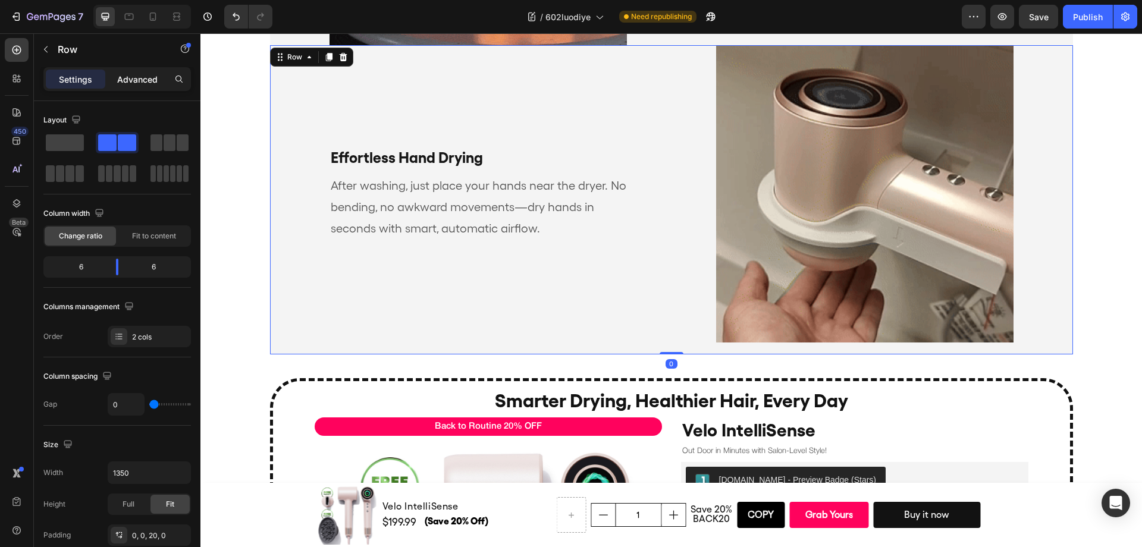
click at [140, 82] on p "Advanced" at bounding box center [137, 79] width 40 height 12
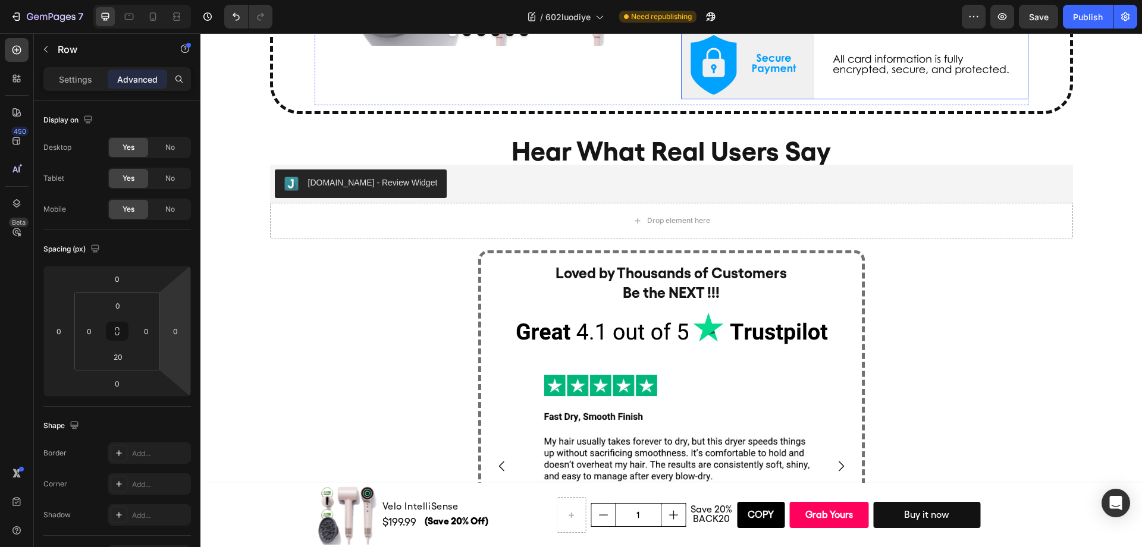
scroll to position [3913, 0]
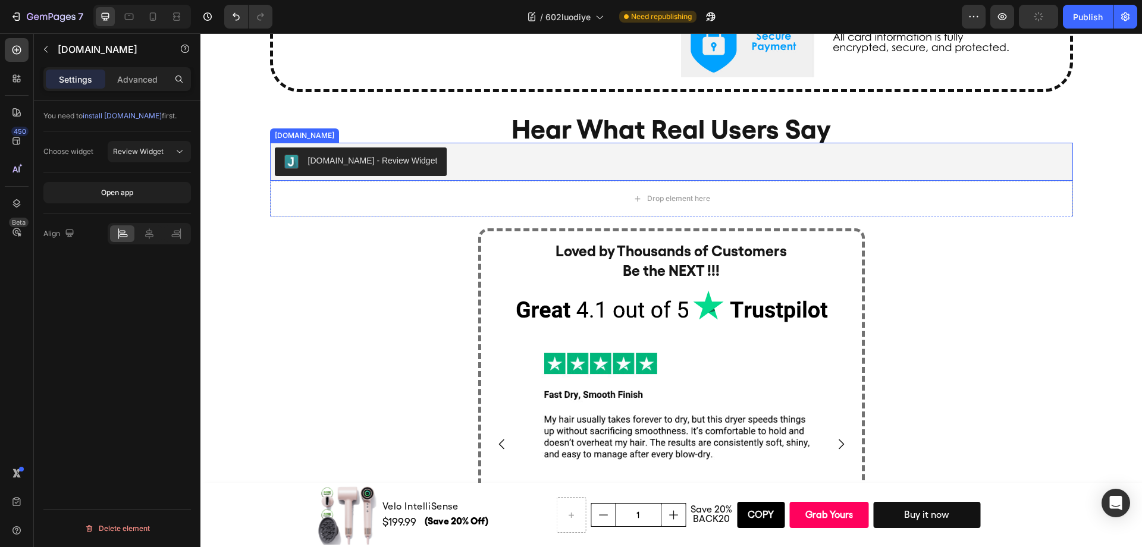
click at [813, 163] on div "[DOMAIN_NAME] - Review Widget" at bounding box center [672, 162] width 794 height 29
click at [118, 76] on p "Advanced" at bounding box center [137, 79] width 40 height 12
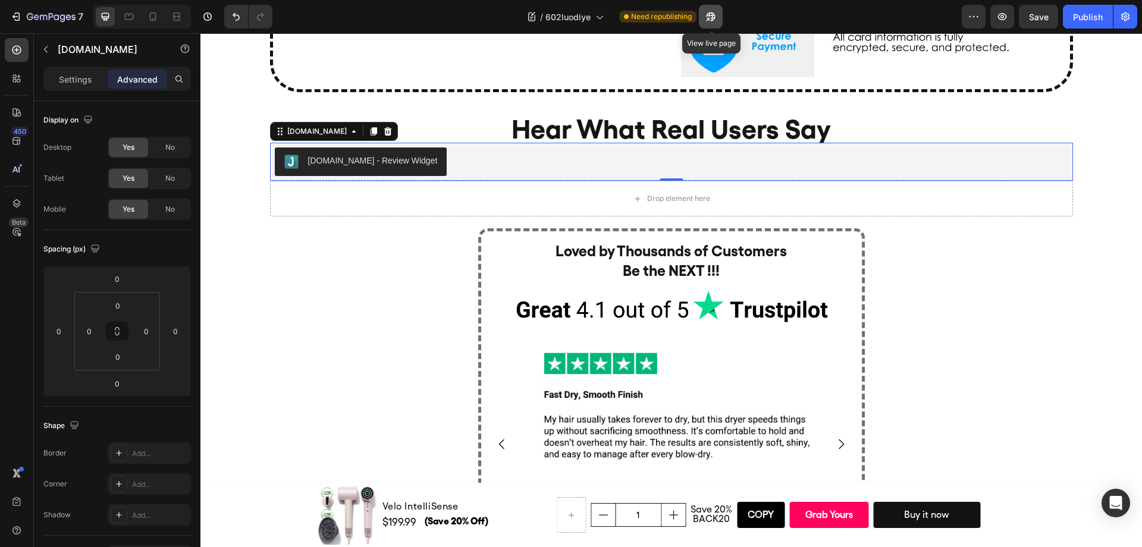
click at [711, 18] on icon "button" at bounding box center [711, 17] width 12 height 12
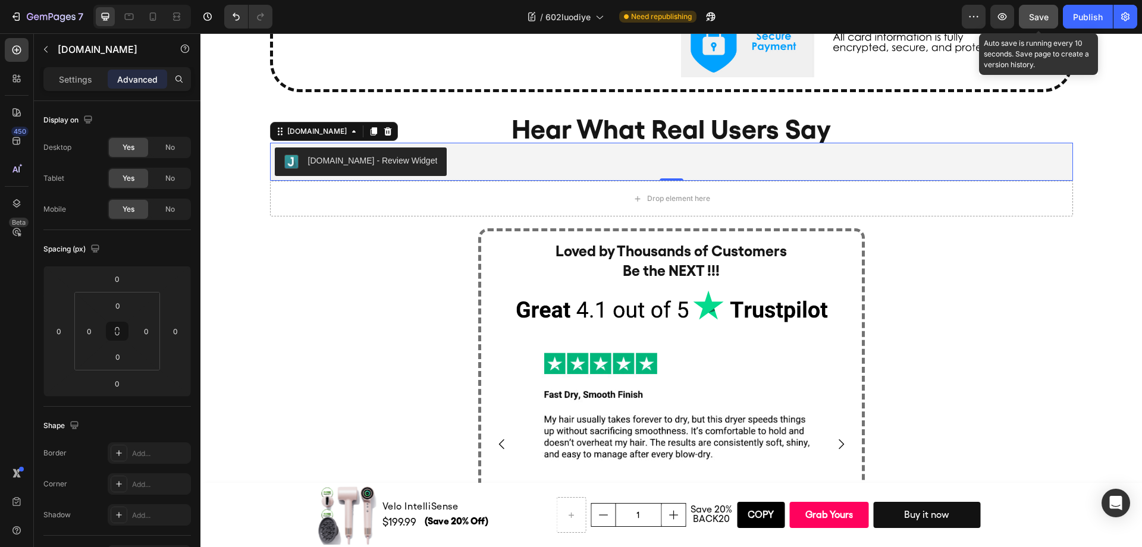
click at [1045, 14] on span "Save" at bounding box center [1039, 17] width 20 height 10
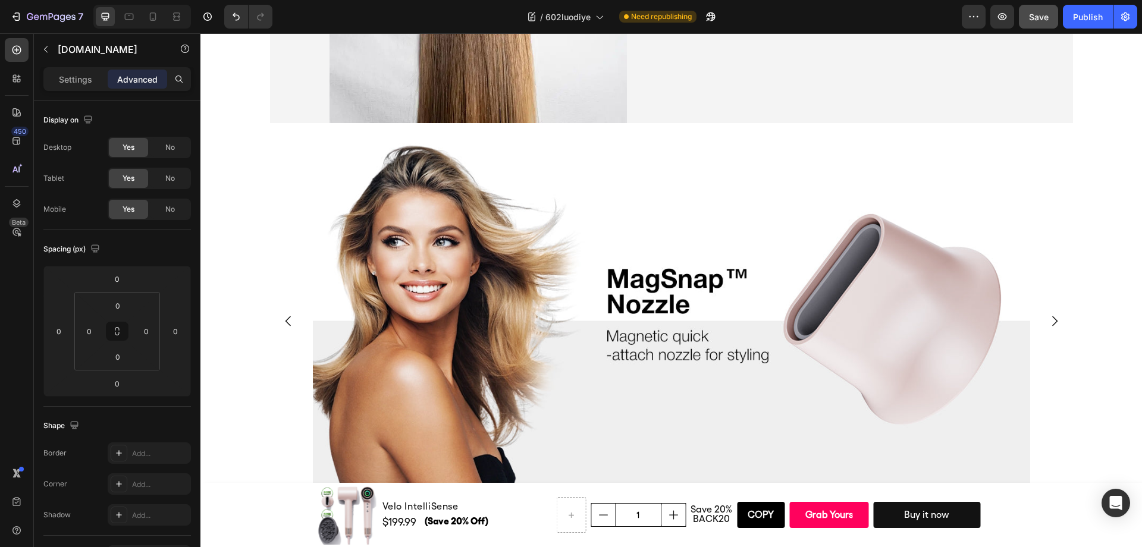
scroll to position [5191, 0]
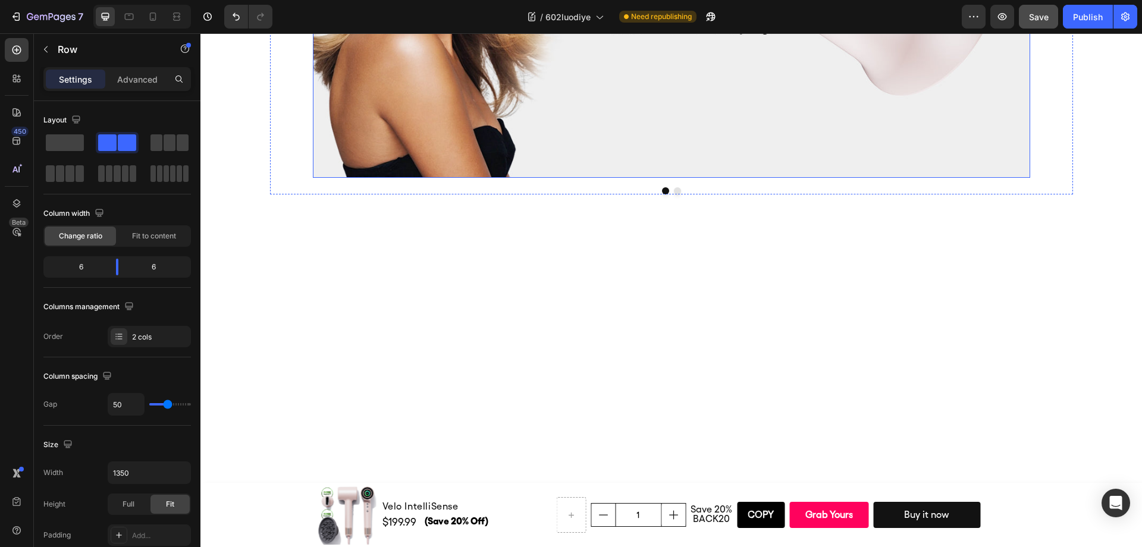
scroll to position [5427, 0]
click at [147, 74] on p "Advanced" at bounding box center [137, 79] width 40 height 12
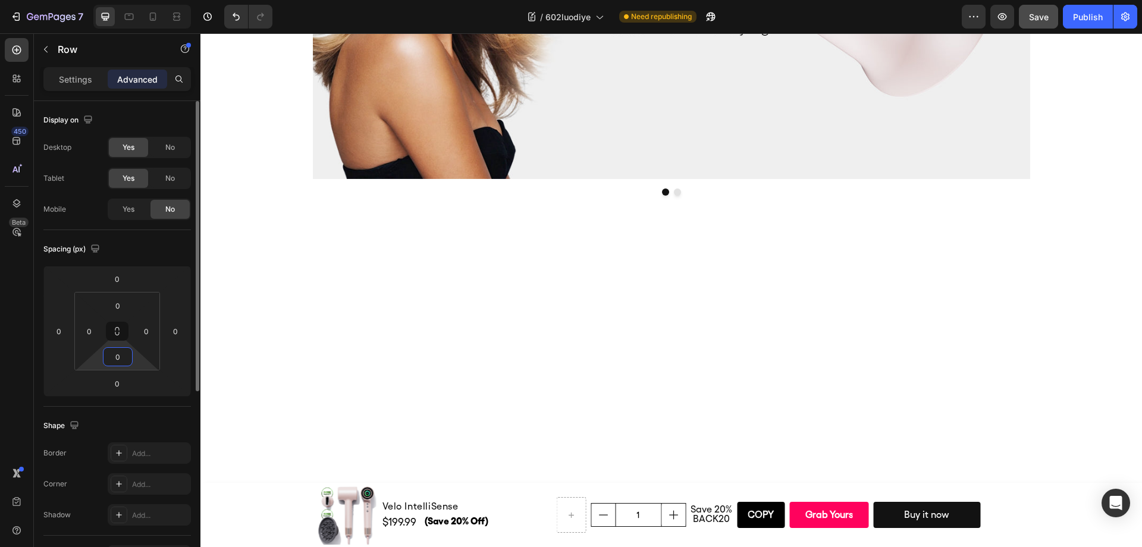
click at [116, 353] on input "0" at bounding box center [118, 357] width 24 height 18
type input "20"
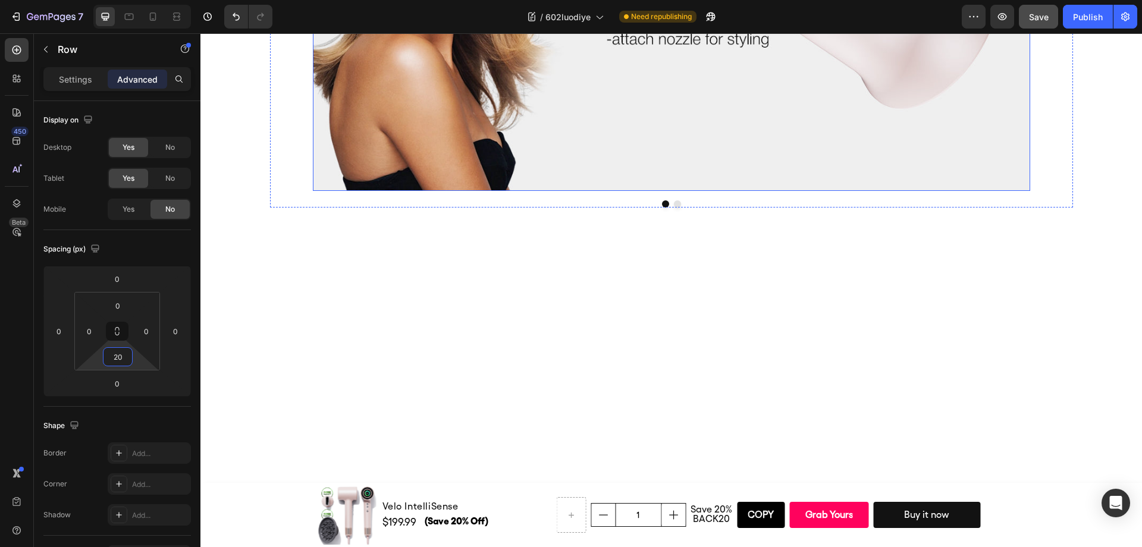
click at [684, 191] on img at bounding box center [671, 5] width 717 height 372
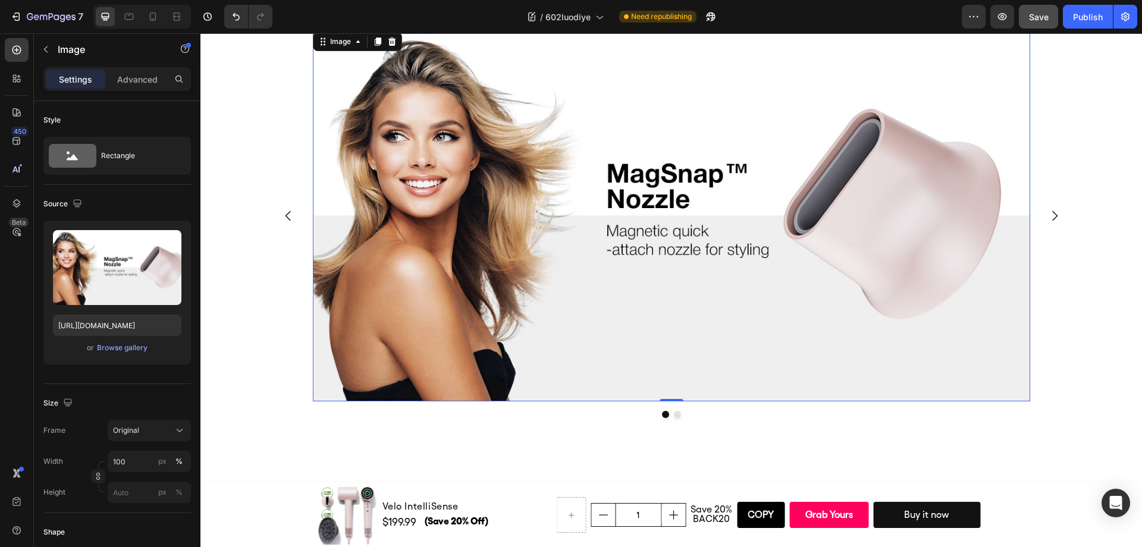
scroll to position [5216, 0]
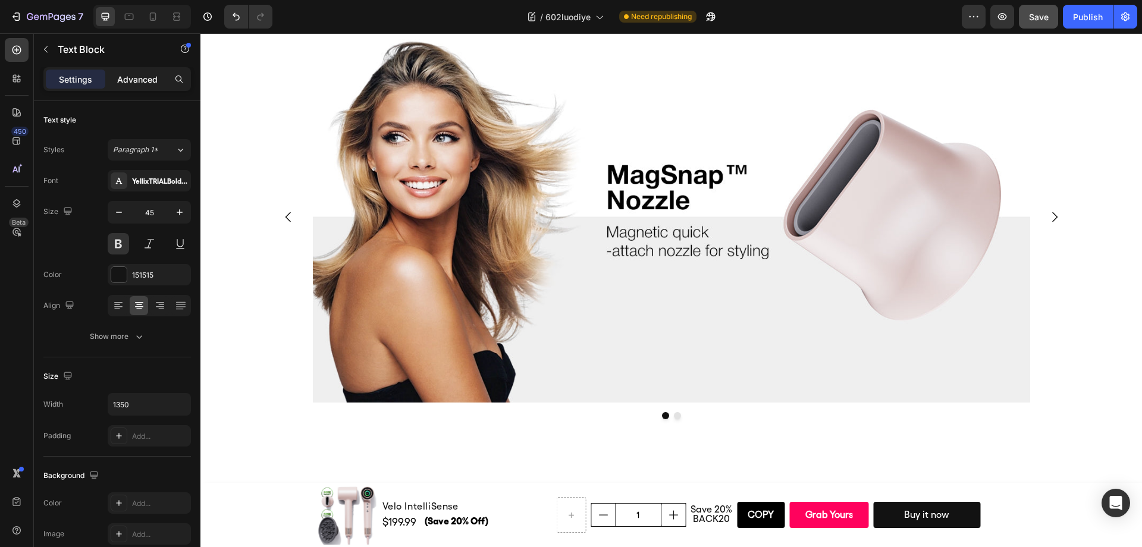
click at [133, 77] on p "Advanced" at bounding box center [137, 79] width 40 height 12
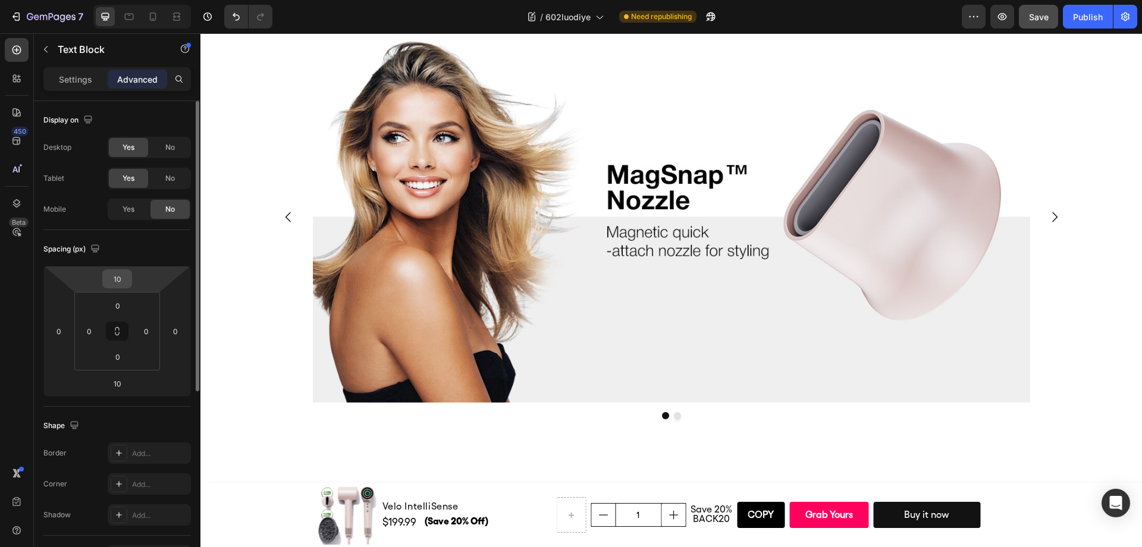
click at [121, 284] on input "10" at bounding box center [117, 279] width 24 height 18
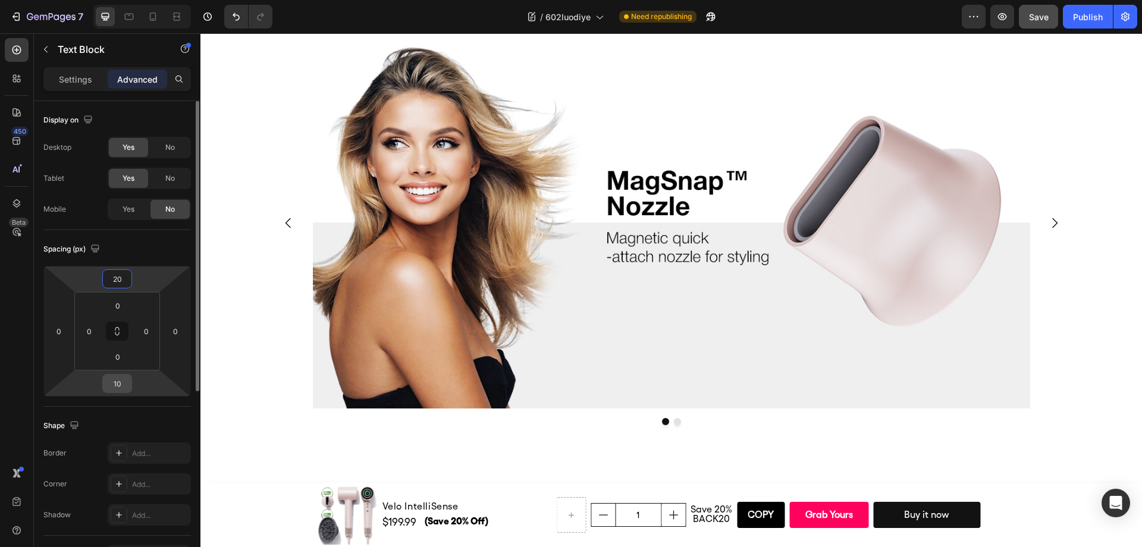
type input "20"
click at [109, 383] on input "10" at bounding box center [117, 384] width 24 height 18
type input "20"
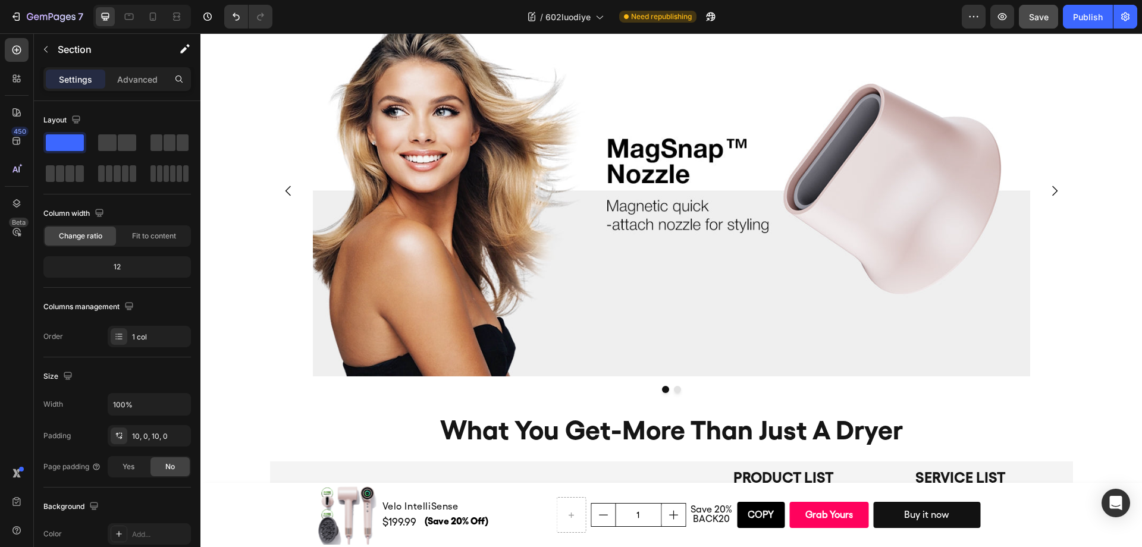
scroll to position [5727, 0]
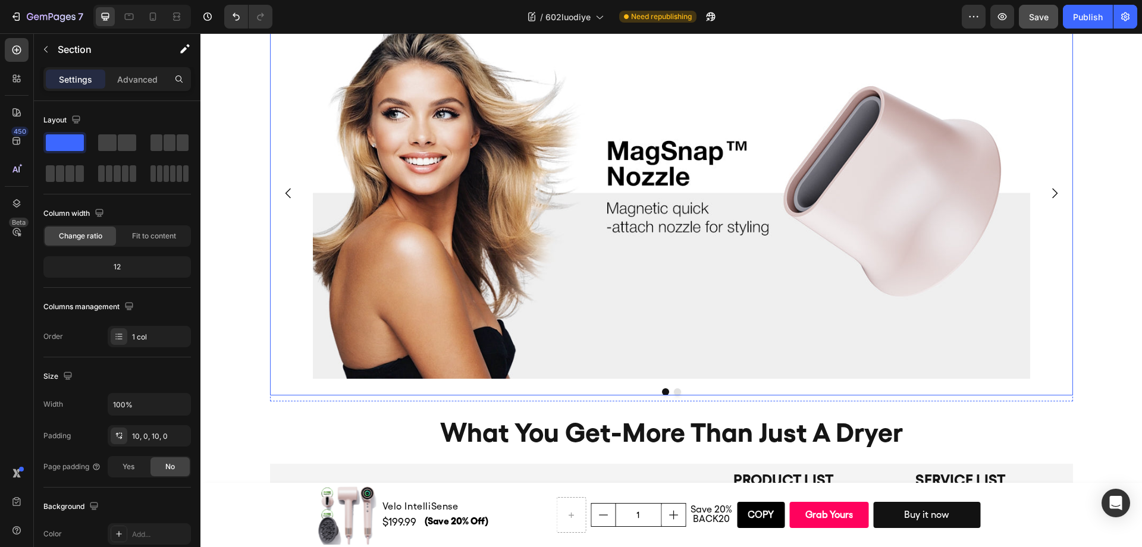
click at [1054, 193] on icon "Carousel Next Arrow" at bounding box center [1055, 193] width 14 height 14
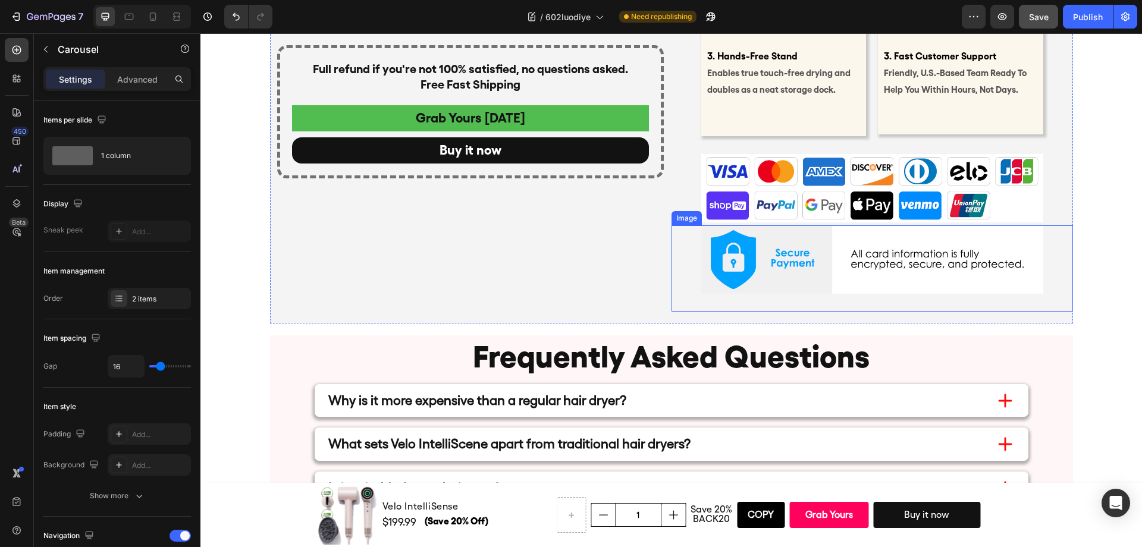
scroll to position [6333, 0]
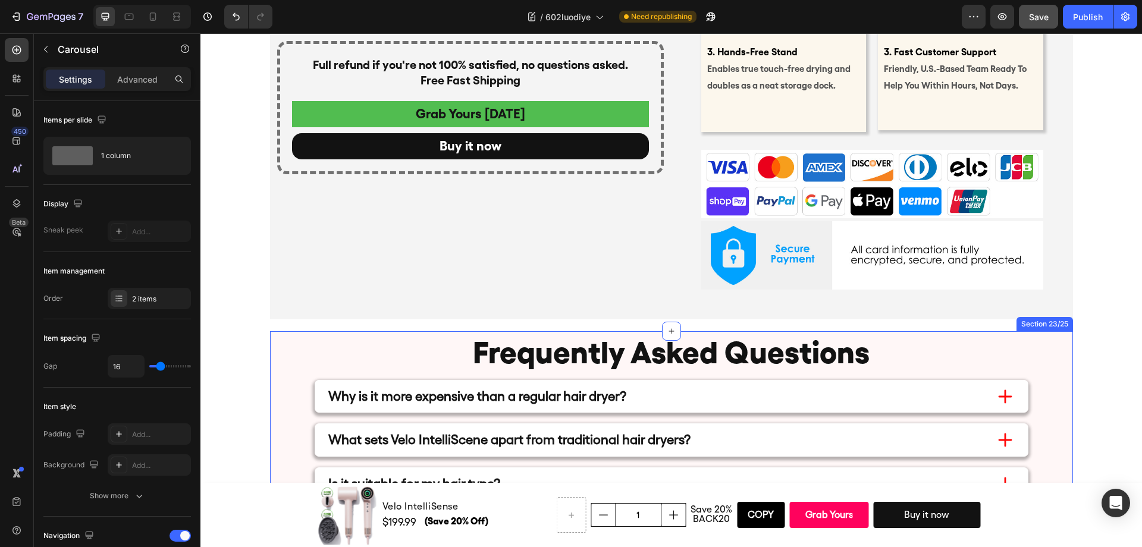
click at [822, 355] on h2 "frequently asked questions" at bounding box center [672, 352] width 744 height 43
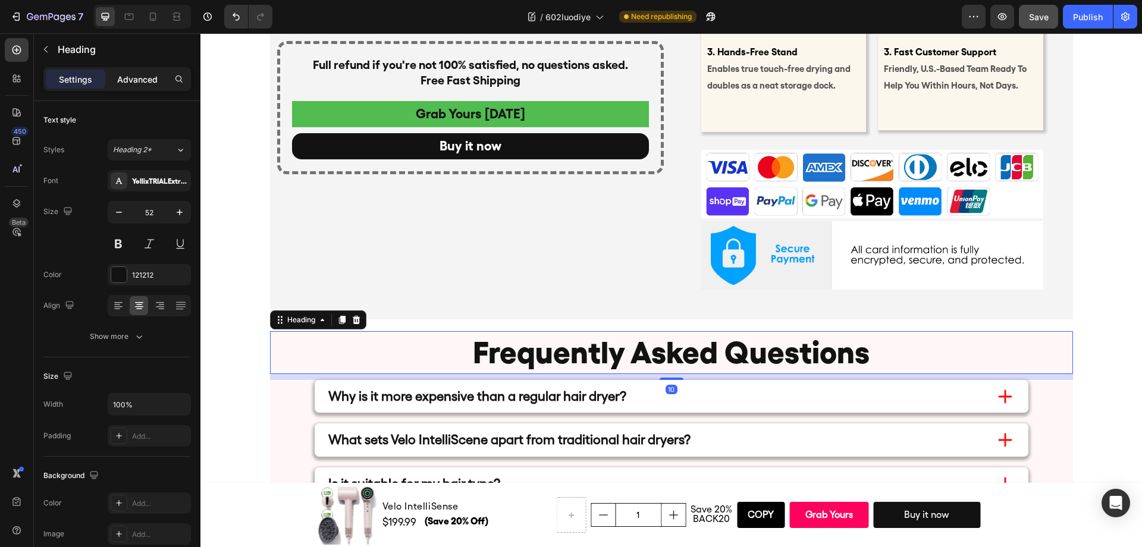
click at [151, 83] on p "Advanced" at bounding box center [137, 79] width 40 height 12
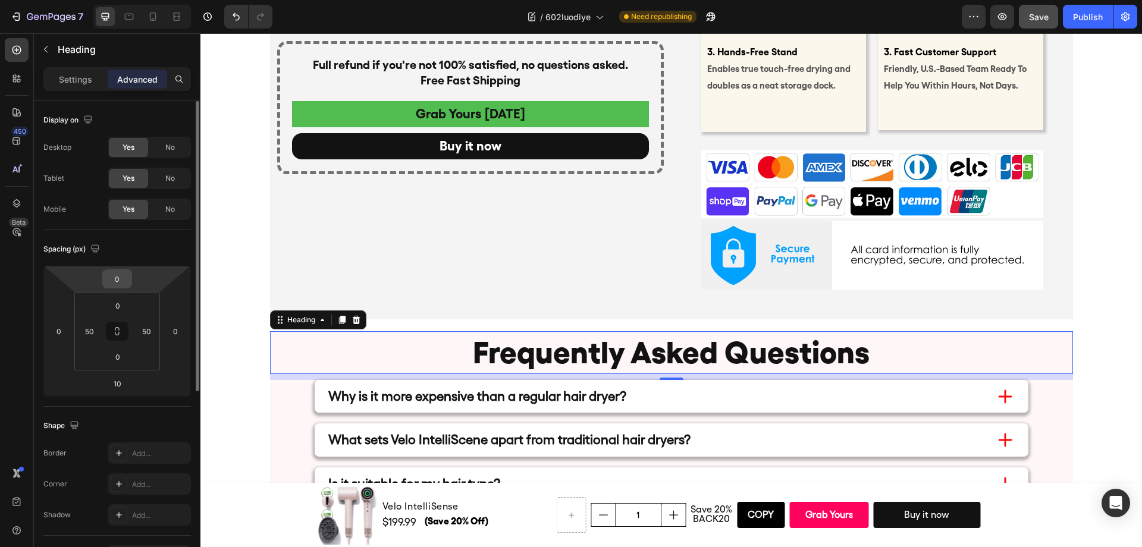
click at [120, 283] on input "0" at bounding box center [117, 279] width 24 height 18
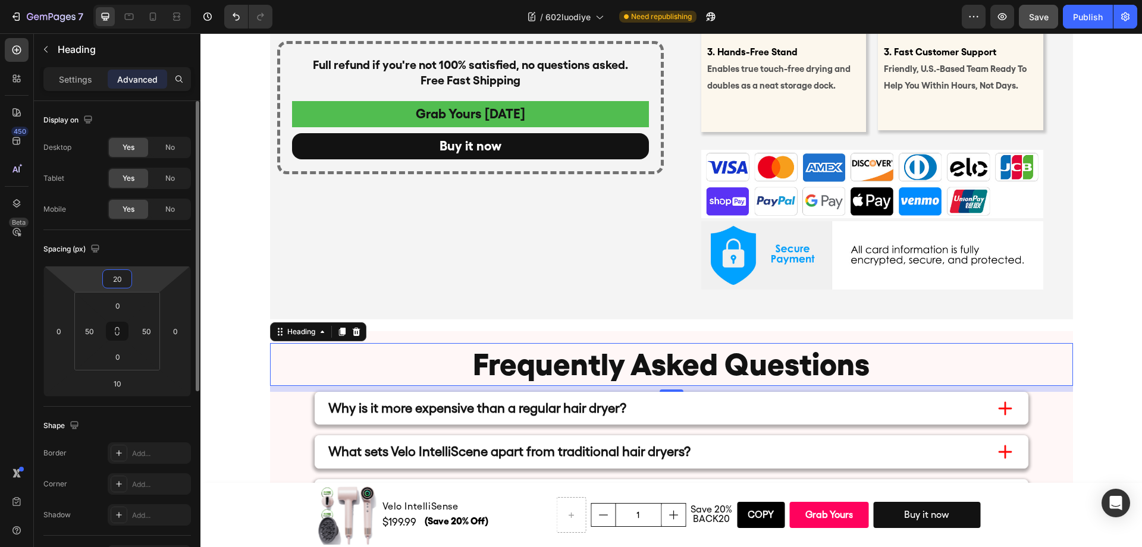
type input "2"
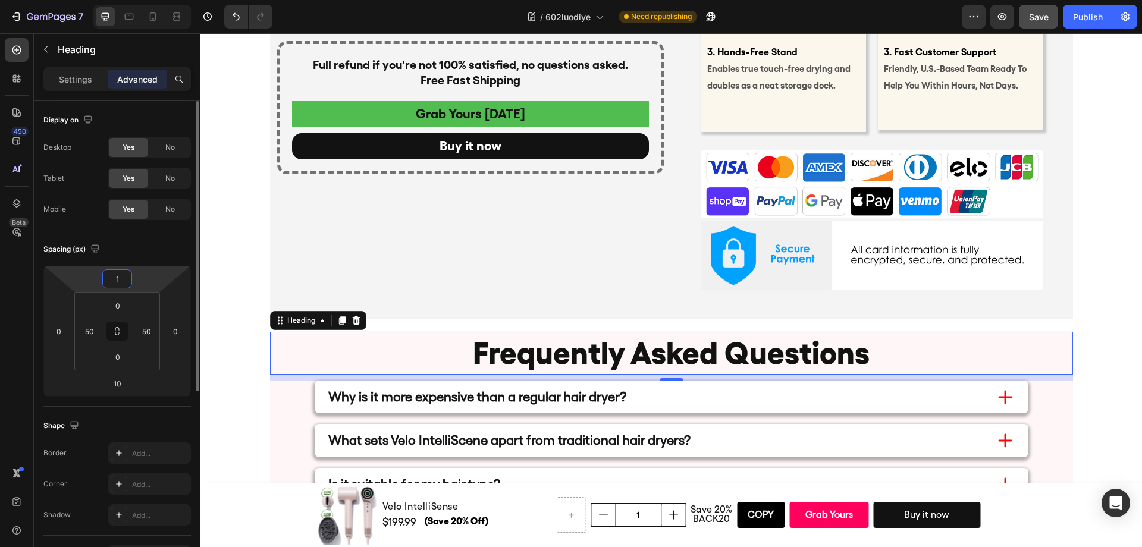
type input "10"
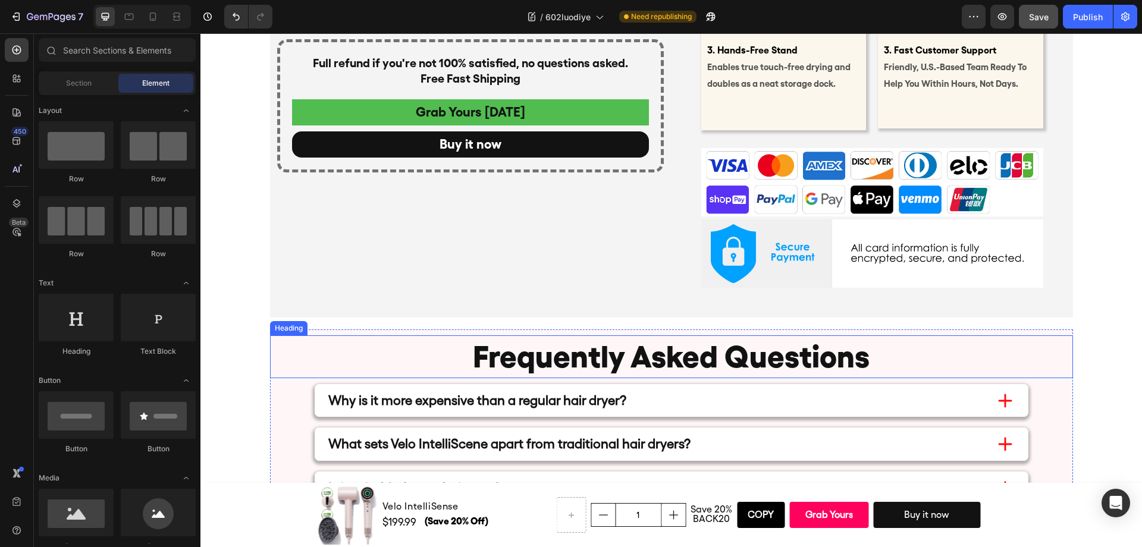
scroll to position [6336, 0]
click at [829, 350] on h2 "frequently asked questions" at bounding box center [672, 356] width 744 height 43
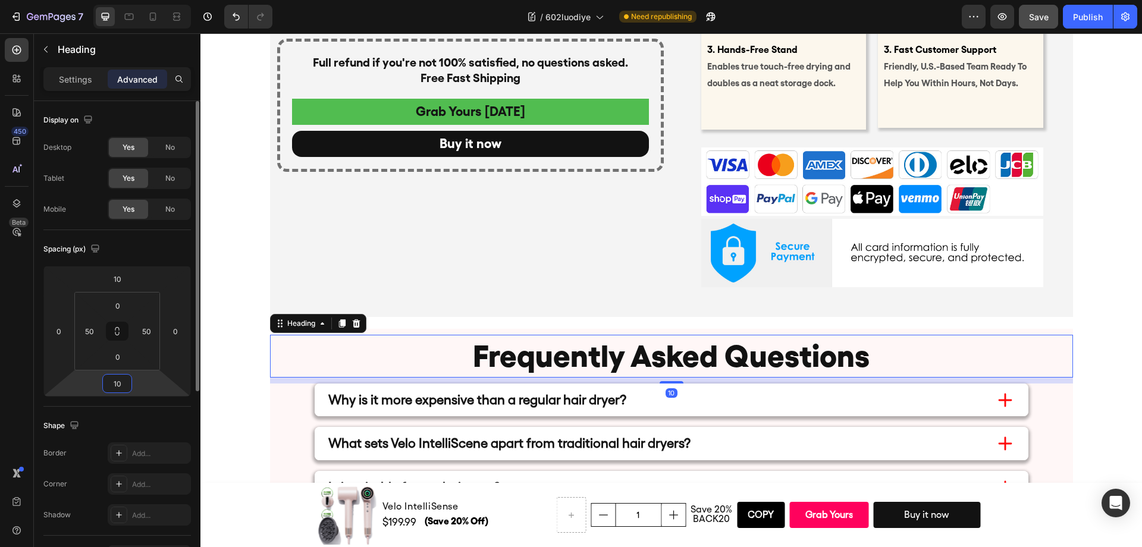
click at [115, 385] on input "10" at bounding box center [117, 384] width 24 height 18
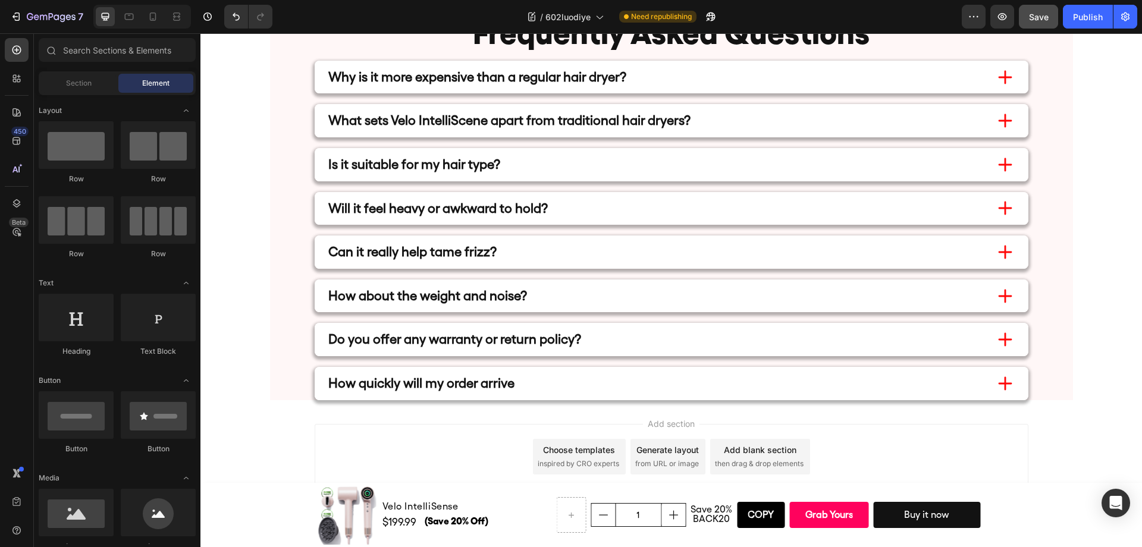
scroll to position [6683, 0]
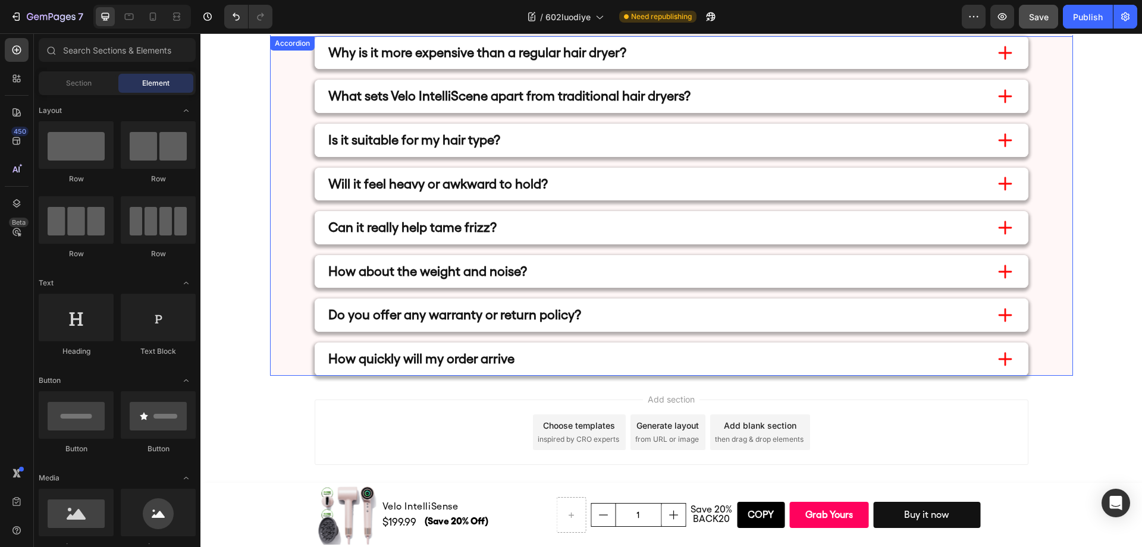
click at [270, 290] on div "Why is it more expensive than a regular hair dryer? What sets Velo IntelliScene…" at bounding box center [671, 206] width 803 height 340
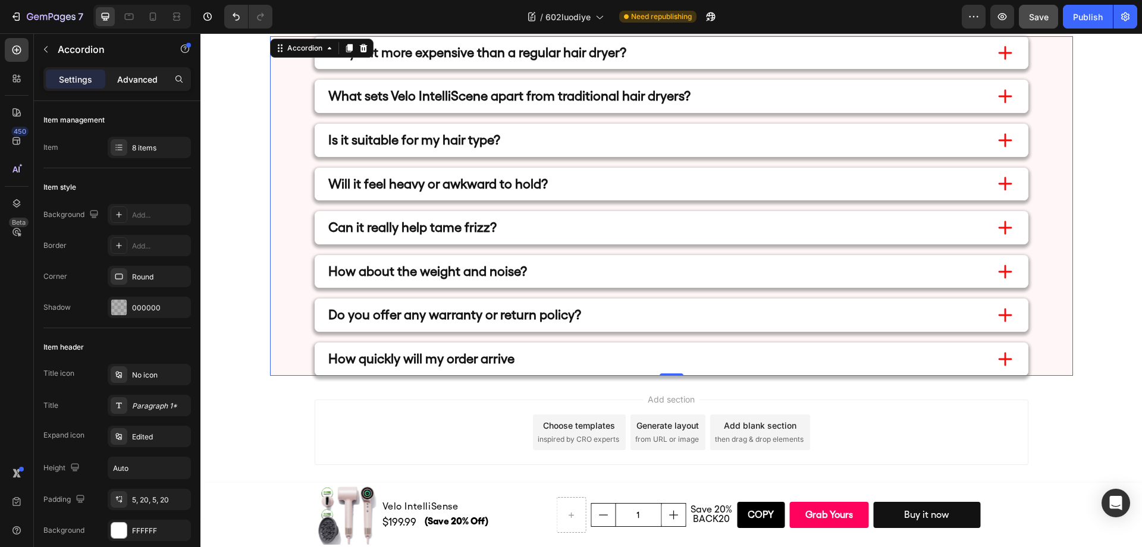
click at [131, 77] on p "Advanced" at bounding box center [137, 79] width 40 height 12
type input "100%"
type input "100"
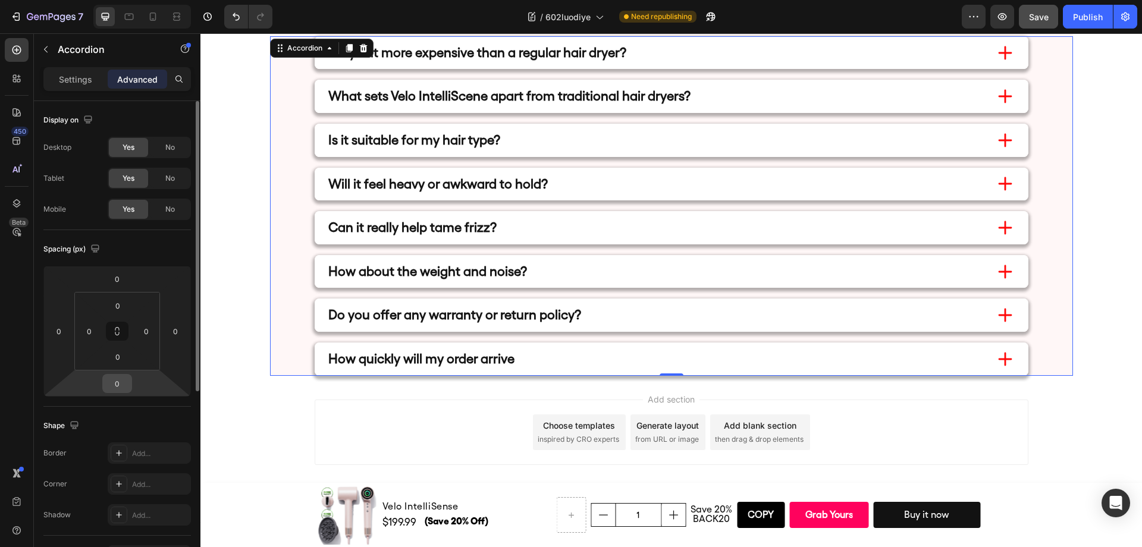
click at [118, 375] on input "0" at bounding box center [117, 384] width 24 height 18
click at [118, 363] on input "0" at bounding box center [118, 357] width 24 height 18
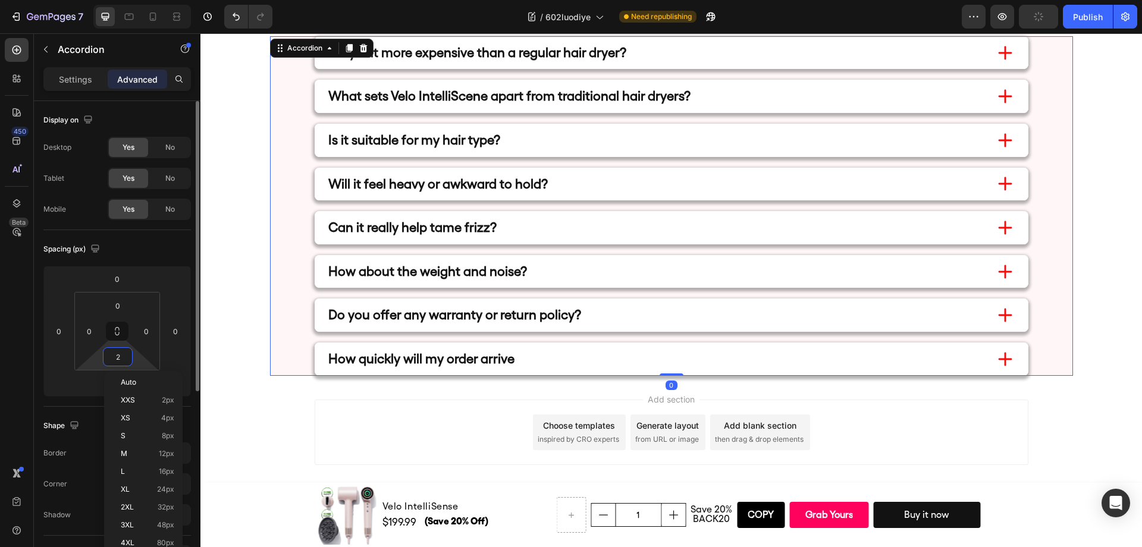
type input "20"
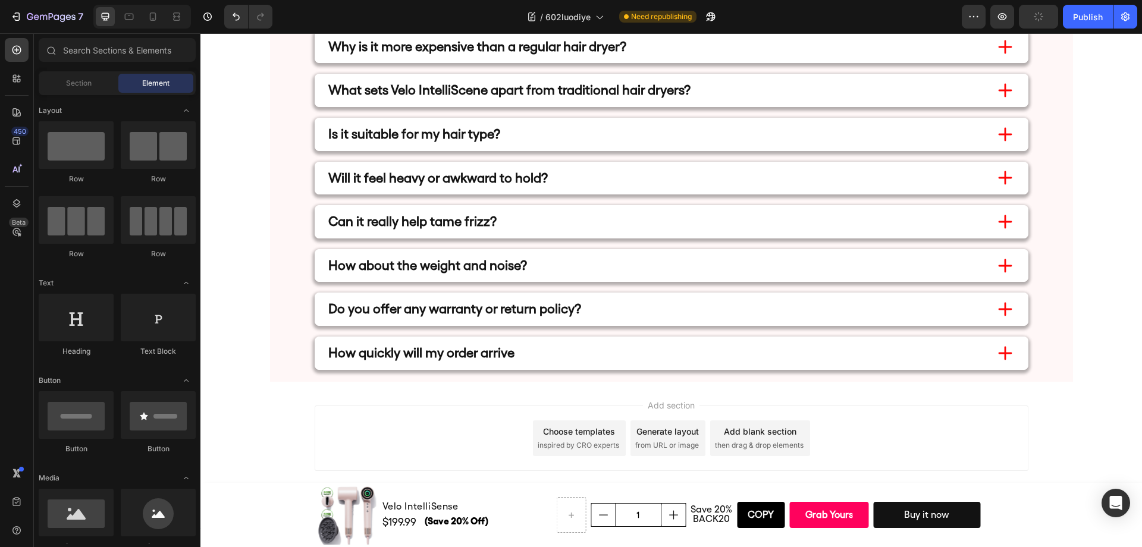
scroll to position [6695, 0]
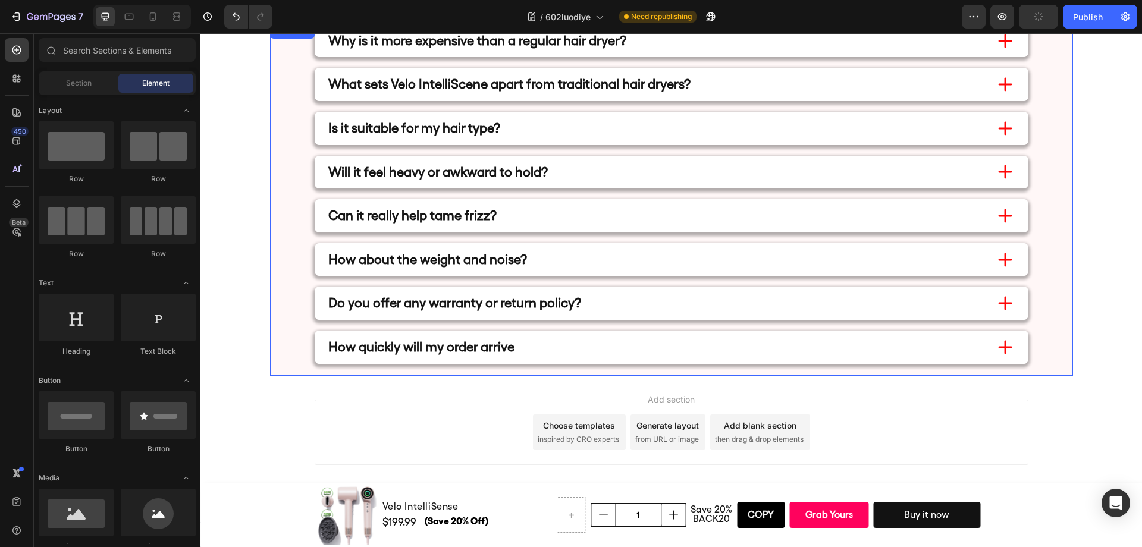
click at [1040, 352] on div "How quickly will my order arrive" at bounding box center [672, 347] width 802 height 33
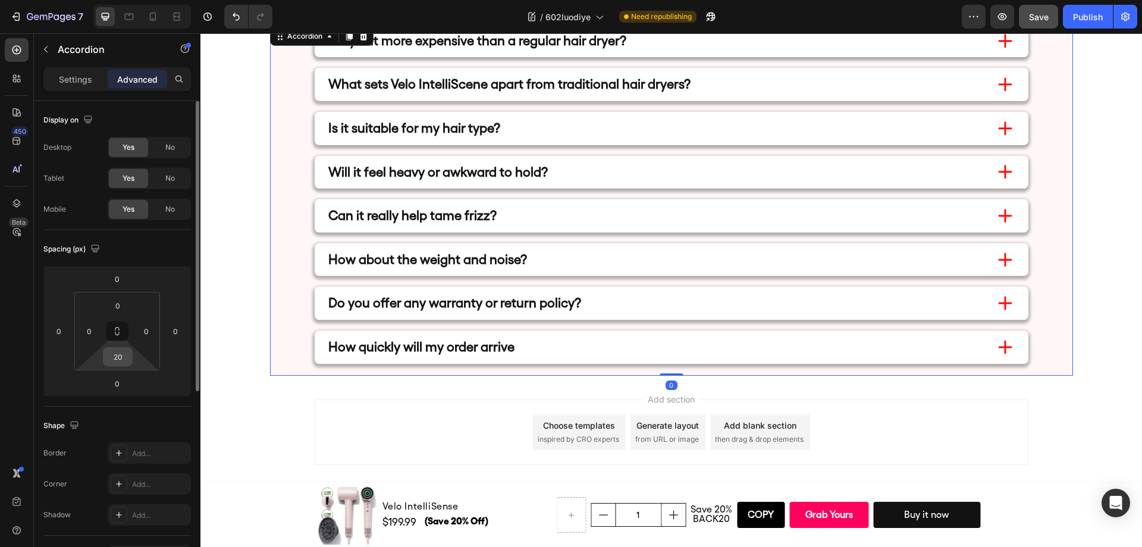
click at [121, 357] on input "20" at bounding box center [118, 357] width 24 height 18
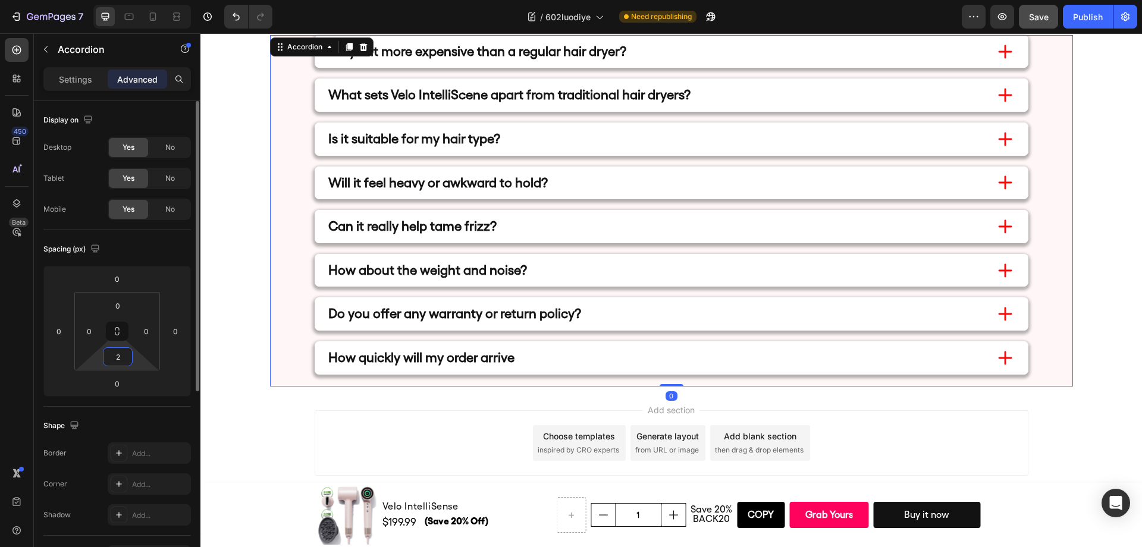
type input "25"
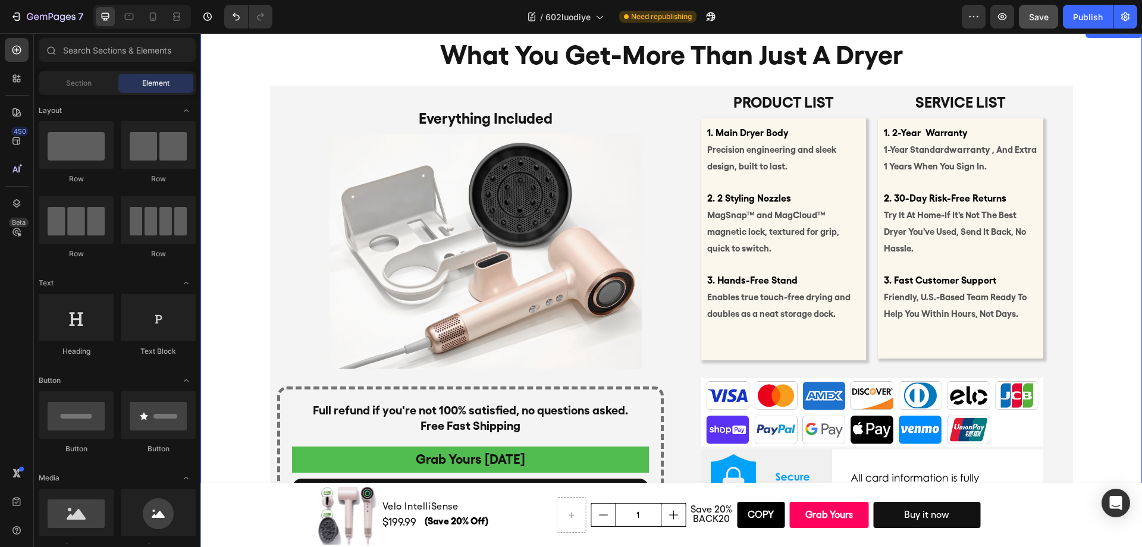
scroll to position [6227, 0]
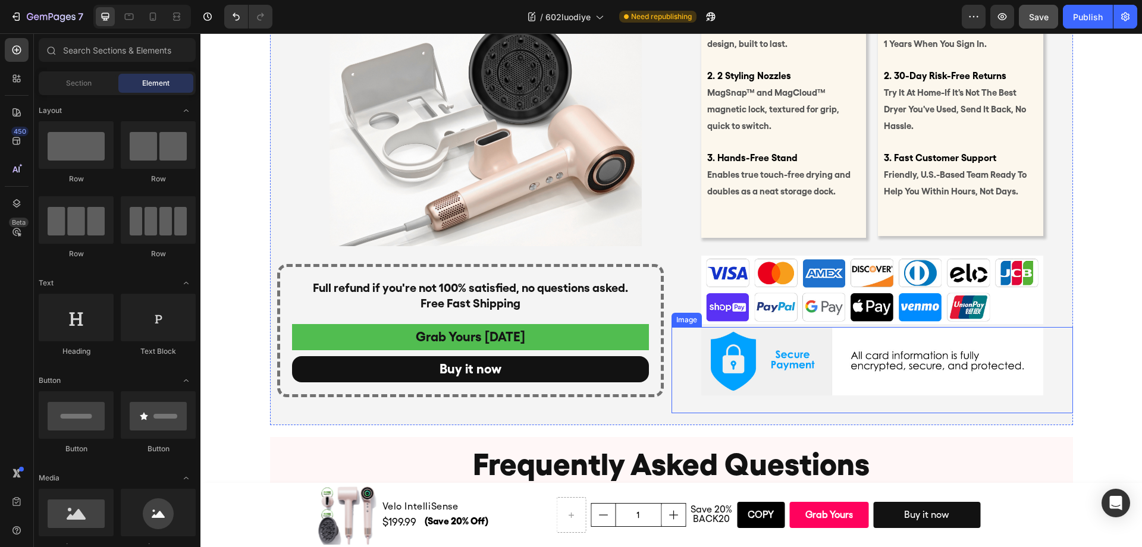
click at [993, 350] on img at bounding box center [872, 361] width 342 height 68
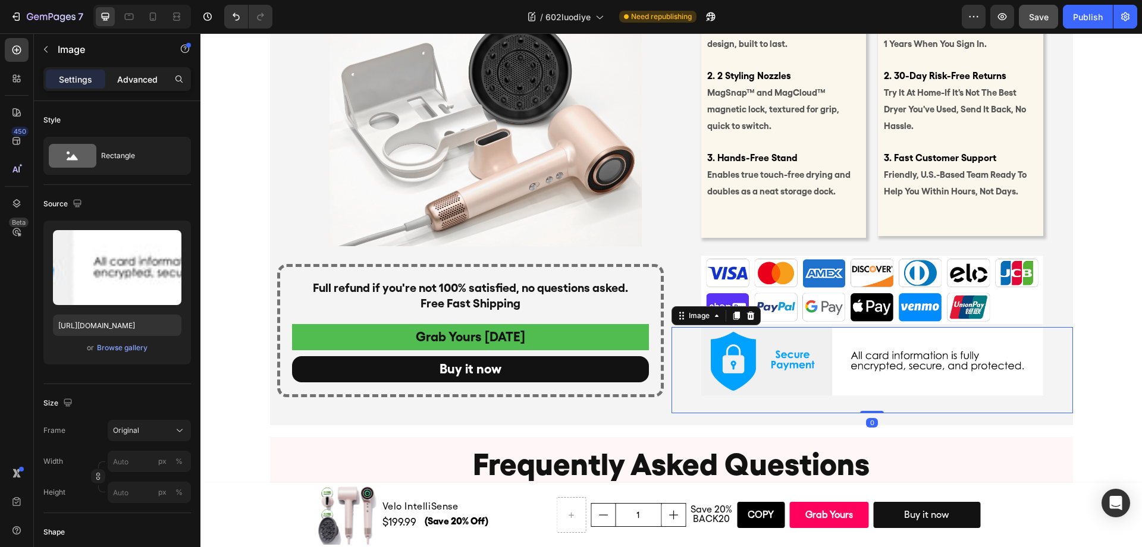
click at [130, 82] on p "Advanced" at bounding box center [137, 79] width 40 height 12
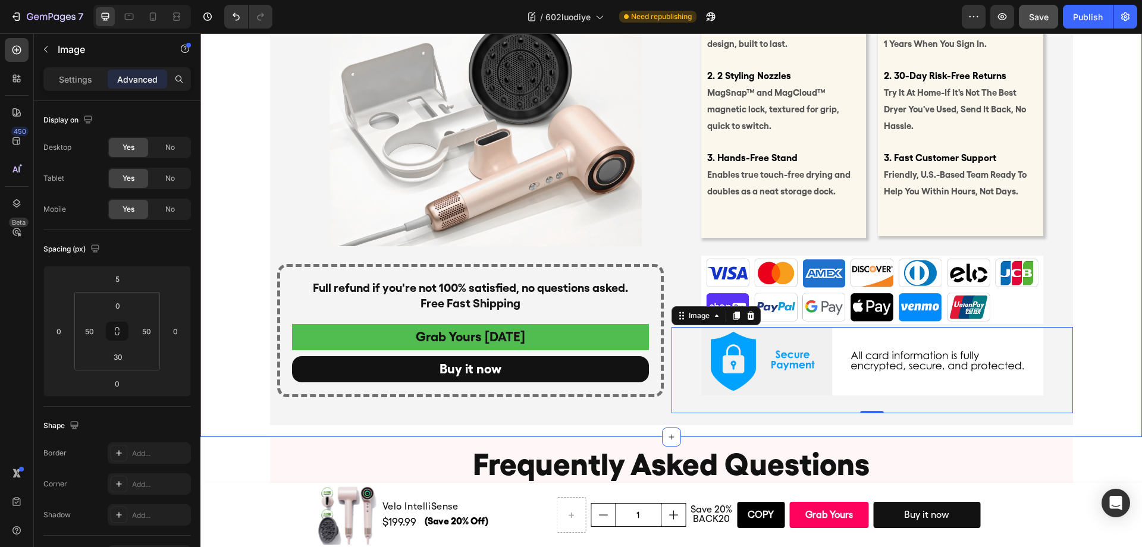
click at [1129, 306] on div "what you get-more than just a dryer Heading Product list Text Block 1. Main Dry…" at bounding box center [671, 163] width 942 height 524
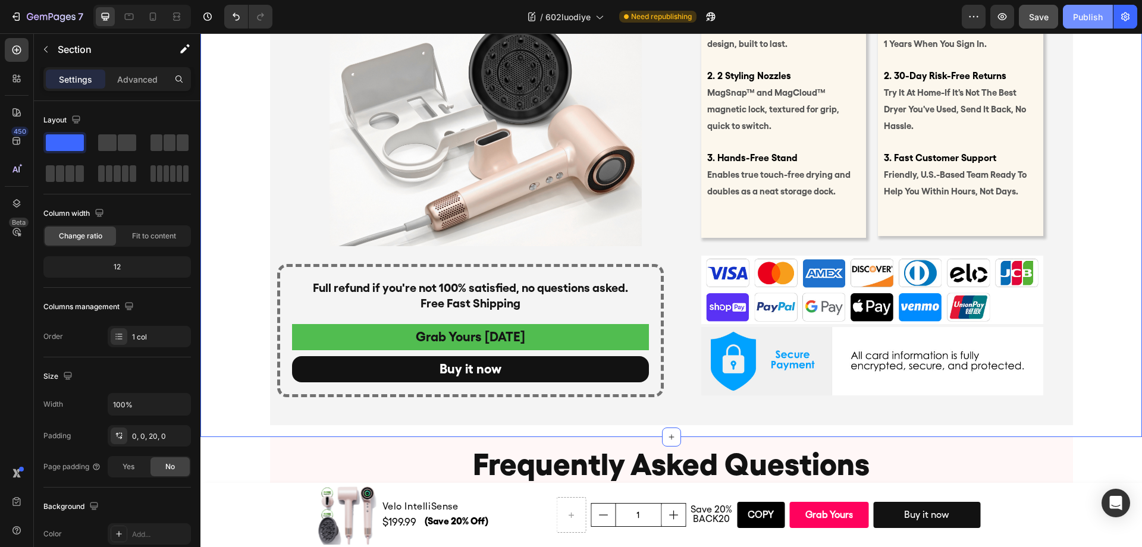
click at [1090, 22] on div "Publish" at bounding box center [1088, 17] width 30 height 12
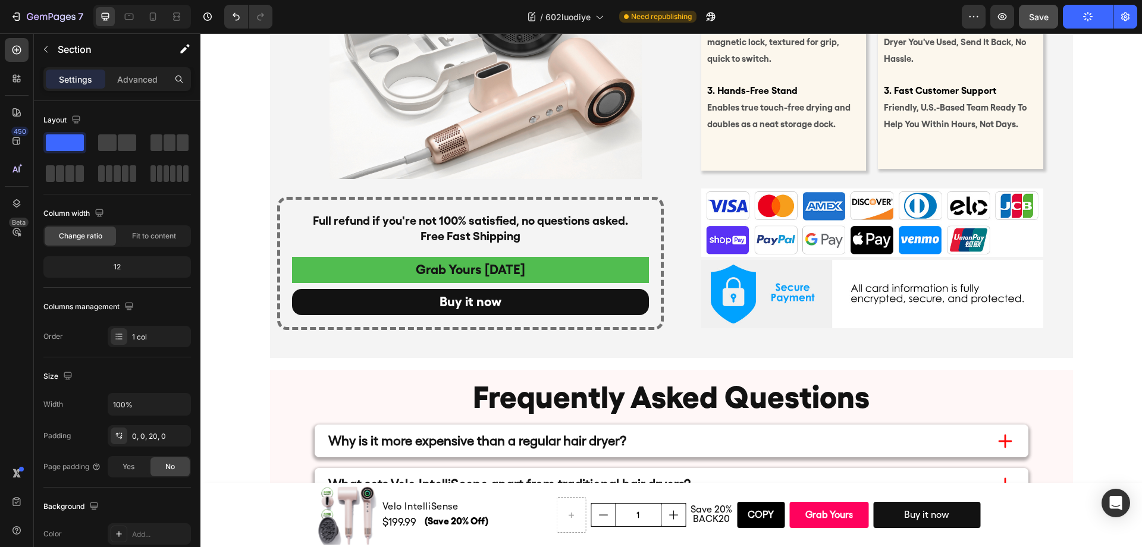
scroll to position [6014, 0]
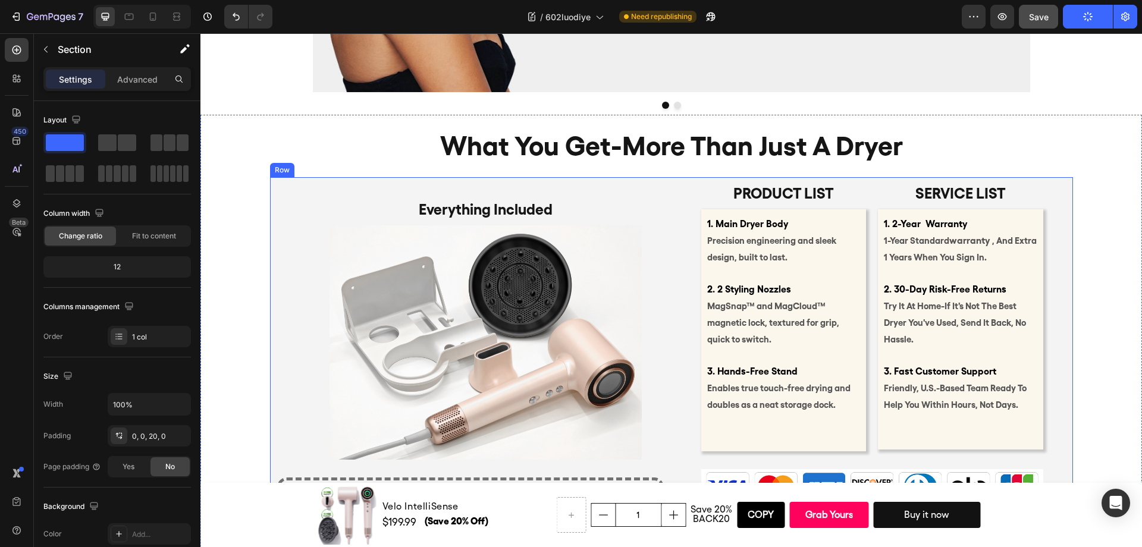
click at [657, 178] on div "Product list Text Block 1. Main Dryer Body Precision engineering and sleek desi…" at bounding box center [671, 408] width 803 height 462
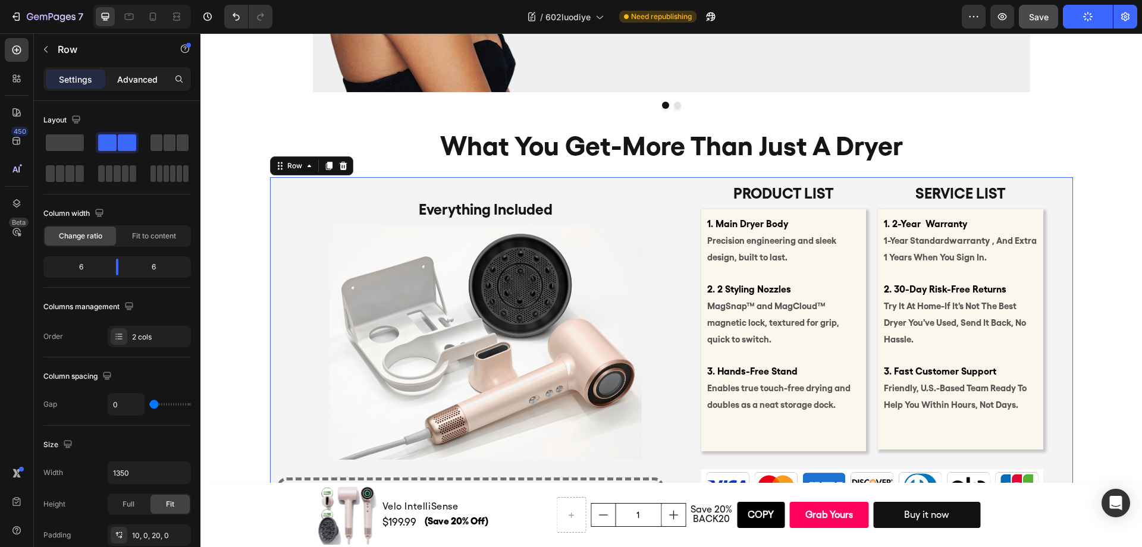
click at [133, 73] on p "Advanced" at bounding box center [137, 79] width 40 height 12
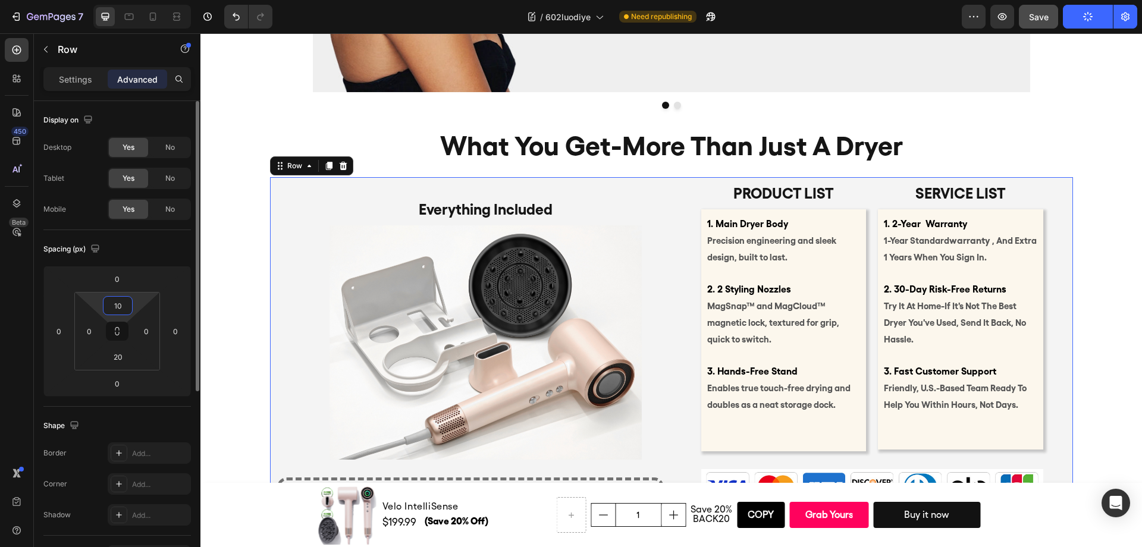
click at [120, 300] on input "10" at bounding box center [118, 306] width 24 height 18
type input "20"
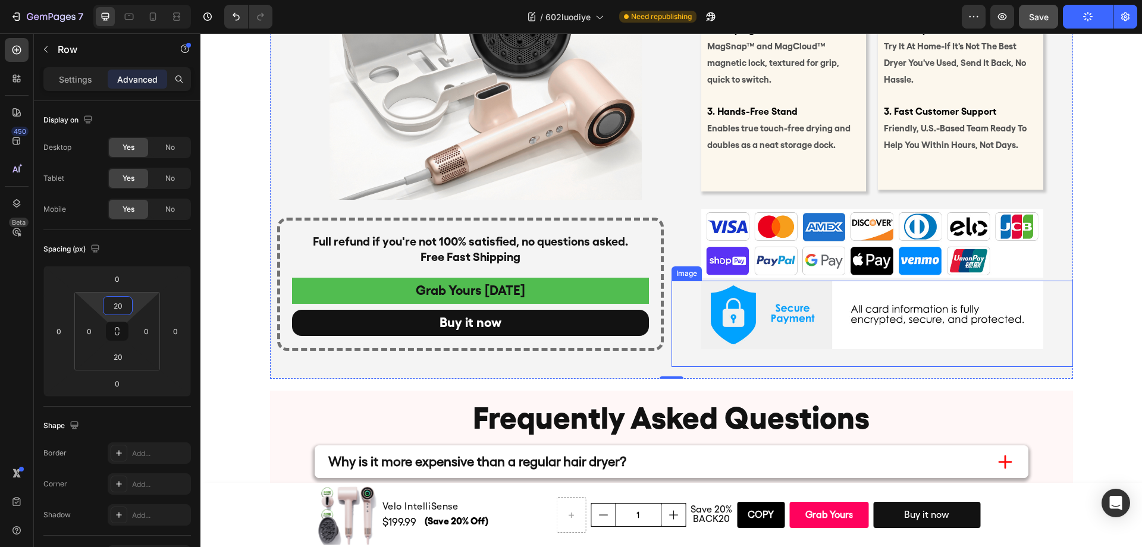
scroll to position [6300, 0]
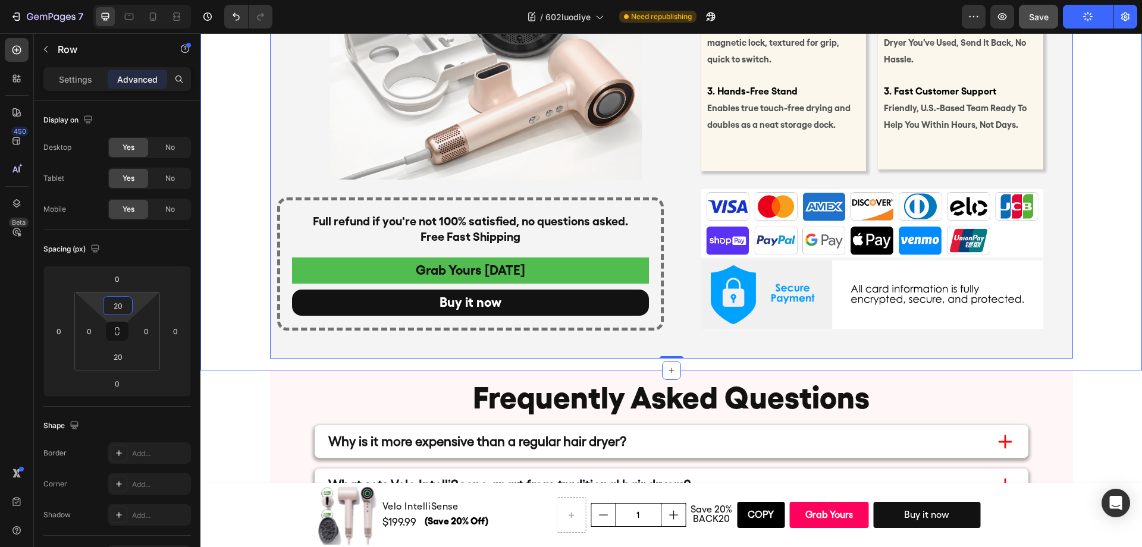
click at [1118, 106] on div "what you get-more than just a dryer Heading Product list Text Block 1. Main Dry…" at bounding box center [671, 94] width 942 height 530
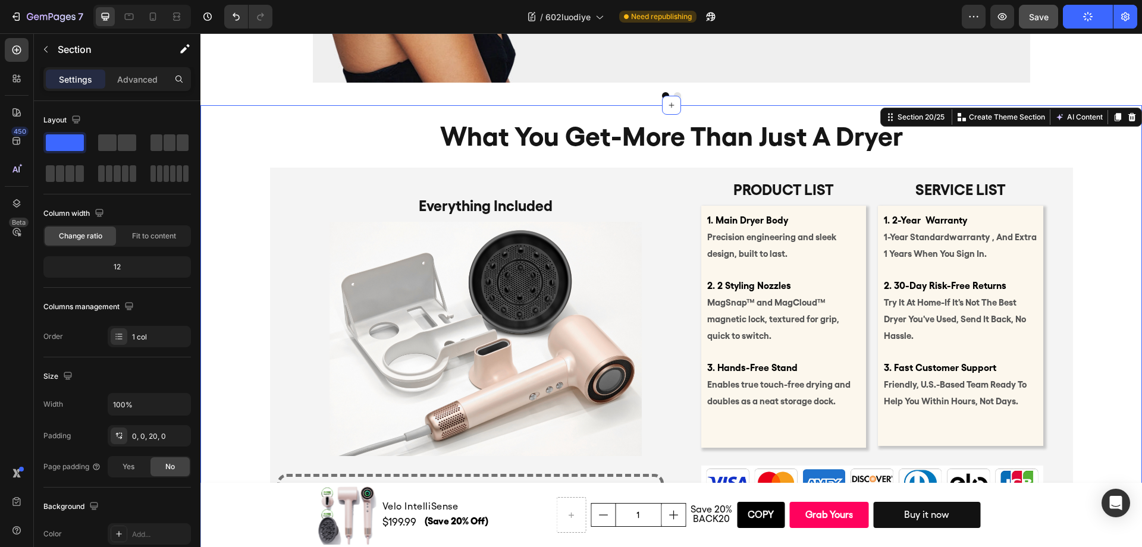
scroll to position [6017, 0]
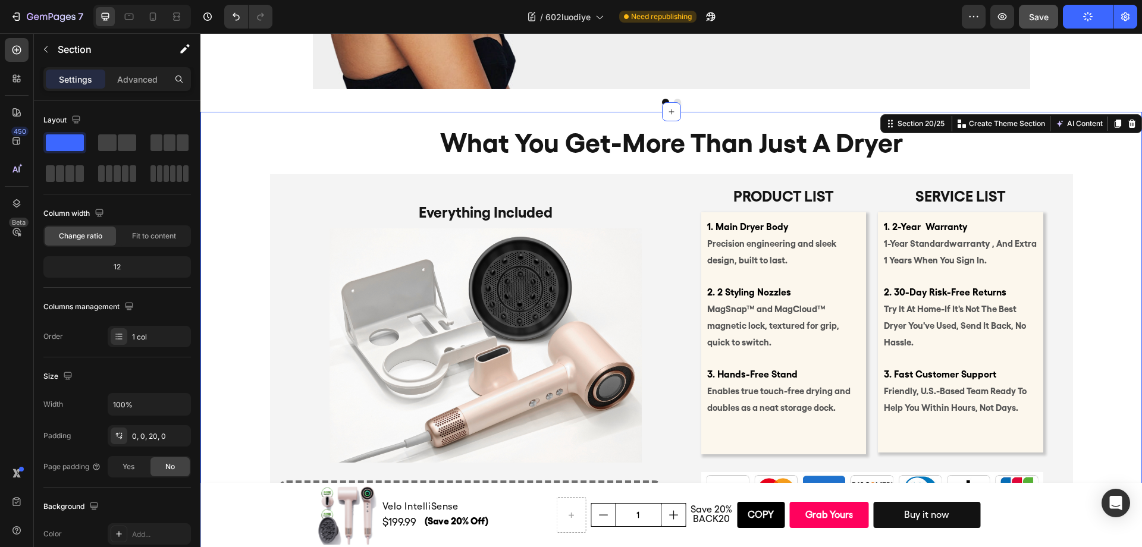
click at [1084, 230] on div "what you get-more than just a dryer Heading Product list Text Block 1. Main Dry…" at bounding box center [671, 377] width 942 height 530
